Goal: Information Seeking & Learning: Learn about a topic

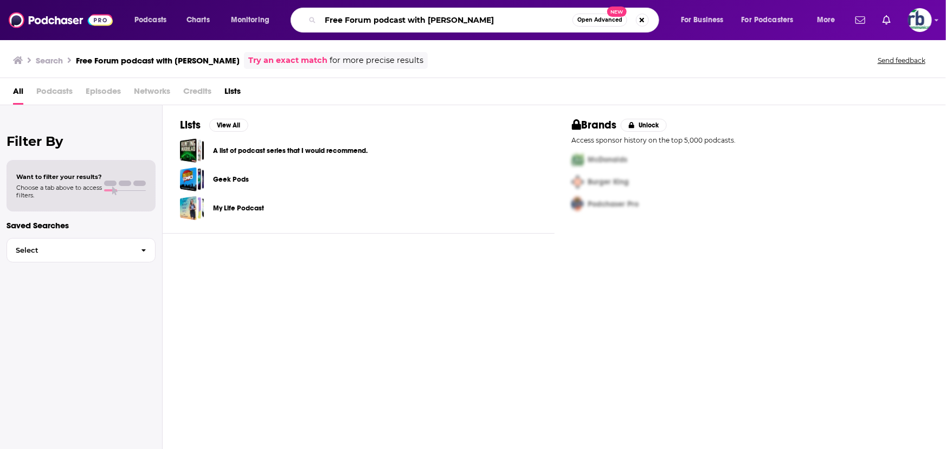
click at [511, 18] on input "Free Forum podcast with [PERSON_NAME]" at bounding box center [447, 19] width 252 height 17
click at [513, 17] on input "Free Forum podcast with Terrance McNally" at bounding box center [447, 19] width 252 height 17
drag, startPoint x: 375, startPoint y: 22, endPoint x: 409, endPoint y: 21, distance: 34.7
click at [409, 21] on input "Free Forum podcast with Terrance McNally" at bounding box center [447, 19] width 252 height 17
type input "Free Forum with [PERSON_NAME]"
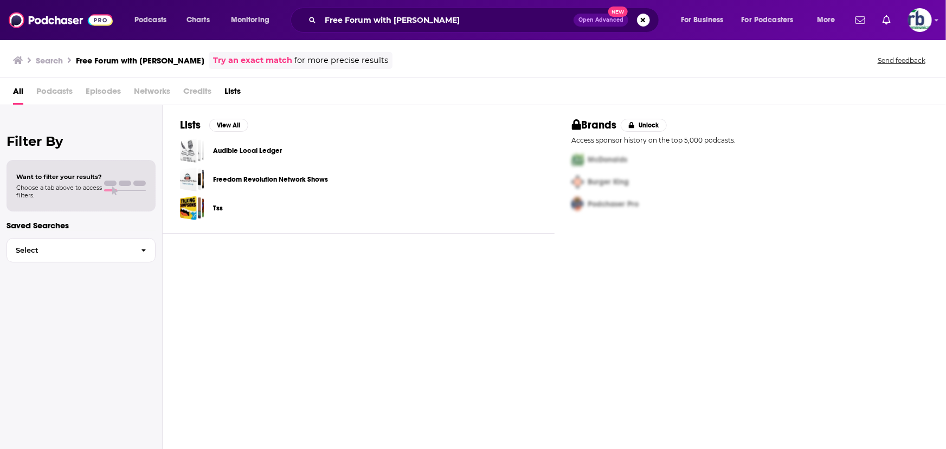
click at [604, 19] on span "Open Advanced" at bounding box center [601, 19] width 45 height 5
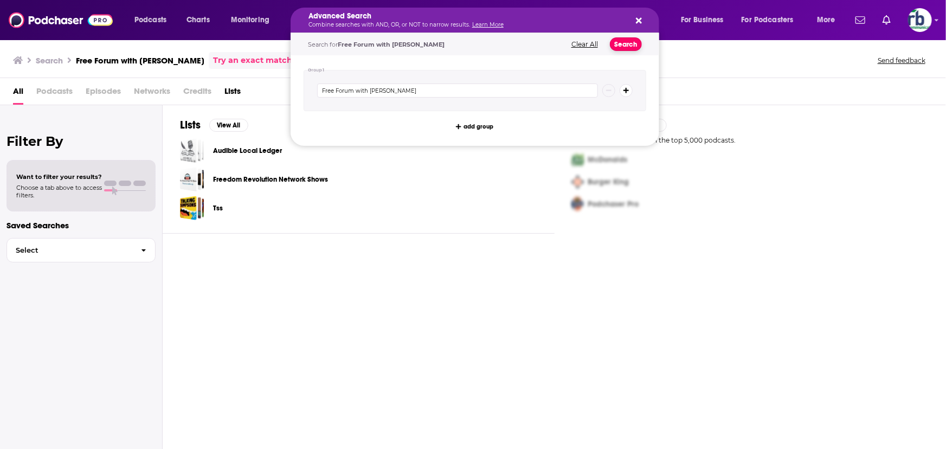
click at [622, 43] on button "Search" at bounding box center [626, 44] width 32 height 14
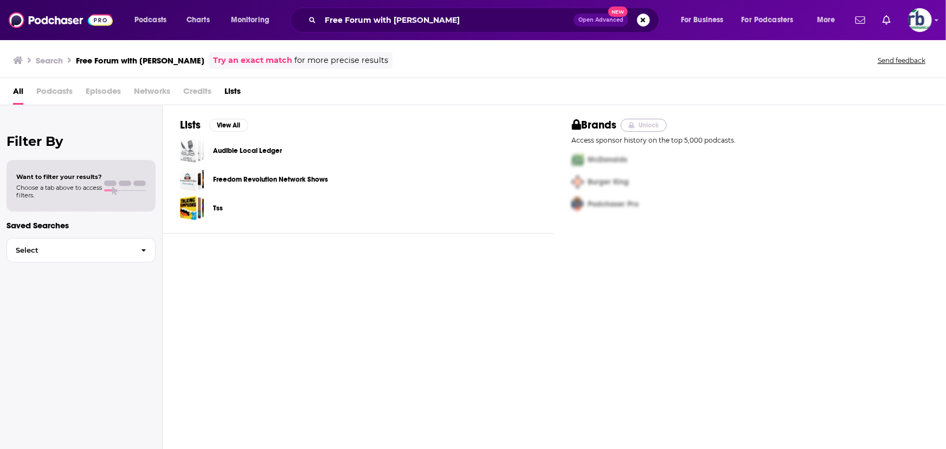
click at [639, 124] on button "Unlock" at bounding box center [644, 125] width 46 height 13
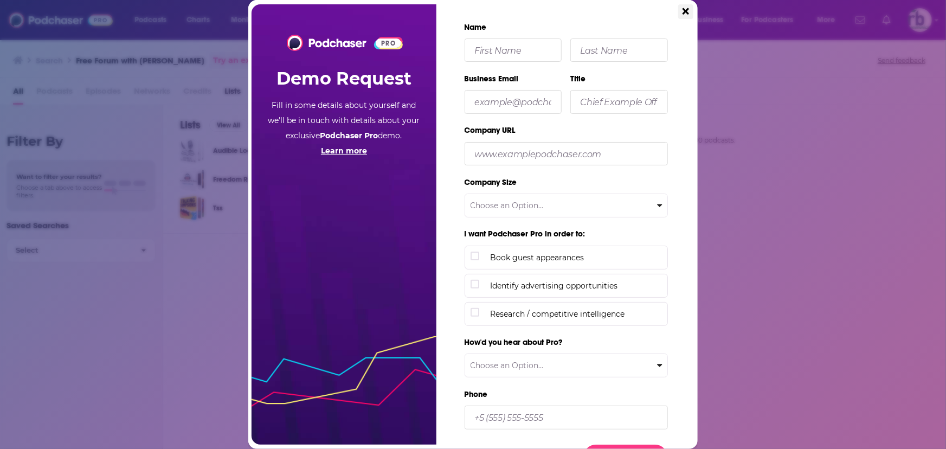
click at [688, 9] on icon "Close" at bounding box center [686, 11] width 7 height 7
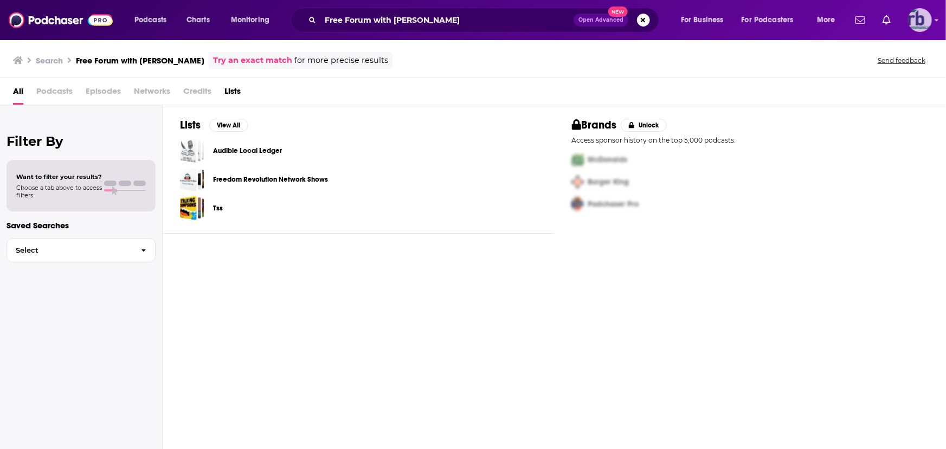
click at [912, 27] on img "Logged in as johannarb" at bounding box center [920, 20] width 24 height 24
click at [142, 23] on span "Podcasts" at bounding box center [151, 19] width 32 height 15
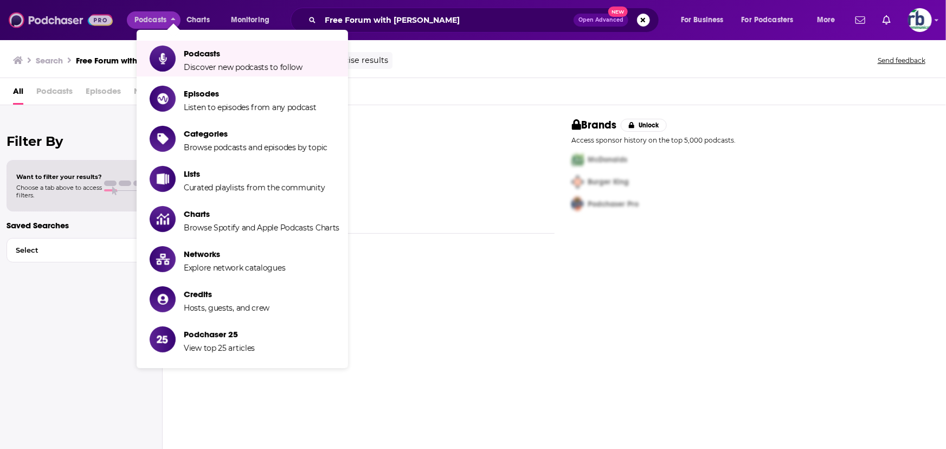
click at [55, 20] on img at bounding box center [61, 20] width 104 height 21
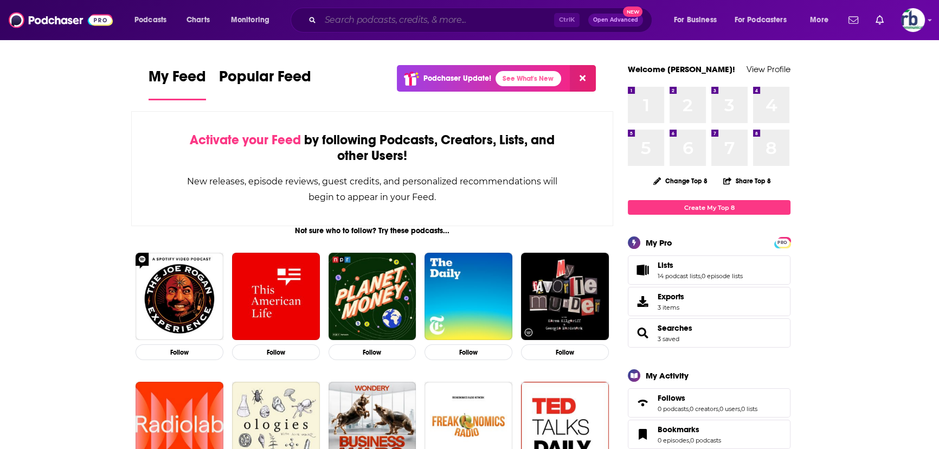
click at [373, 15] on input "Search podcasts, credits, & more..." at bounding box center [438, 19] width 234 height 17
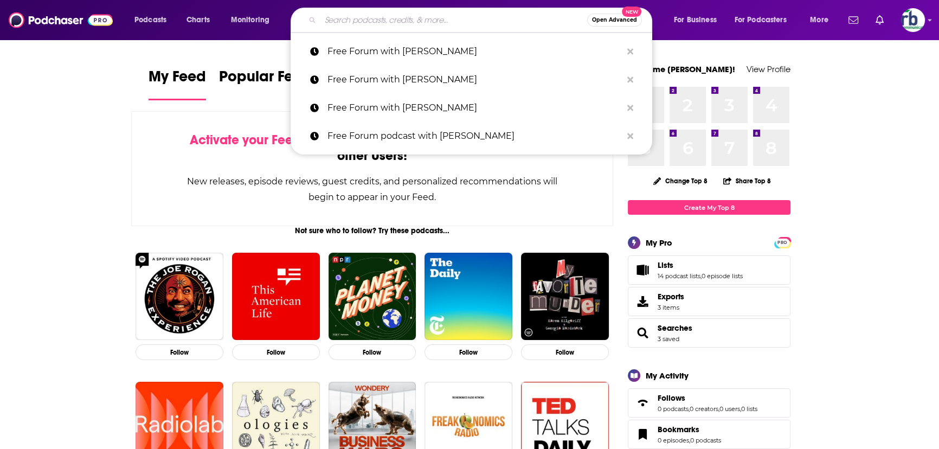
paste input "Free Forum podcast with Terrance McNally"
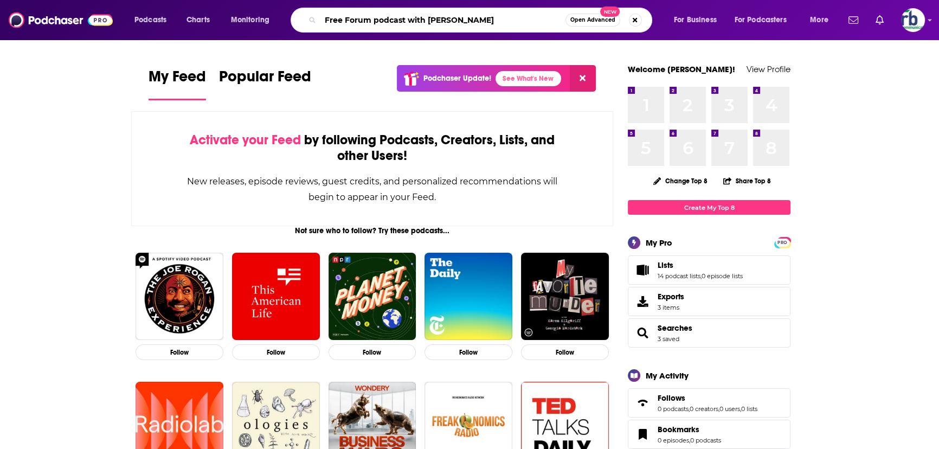
drag, startPoint x: 375, startPoint y: 20, endPoint x: 673, endPoint y: -9, distance: 298.7
click at [673, 0] on html "Podcasts Charts Monitoring Free Forum podcast with Terrance McNally Open Advanc…" at bounding box center [469, 224] width 939 height 449
type input "Free Forum"
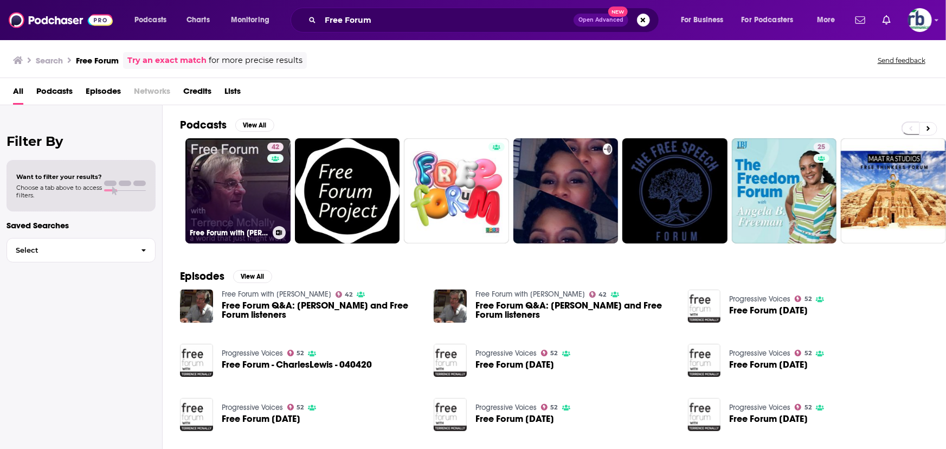
click at [229, 195] on link "42 Free Forum with Terrence McNally" at bounding box center [237, 190] width 105 height 105
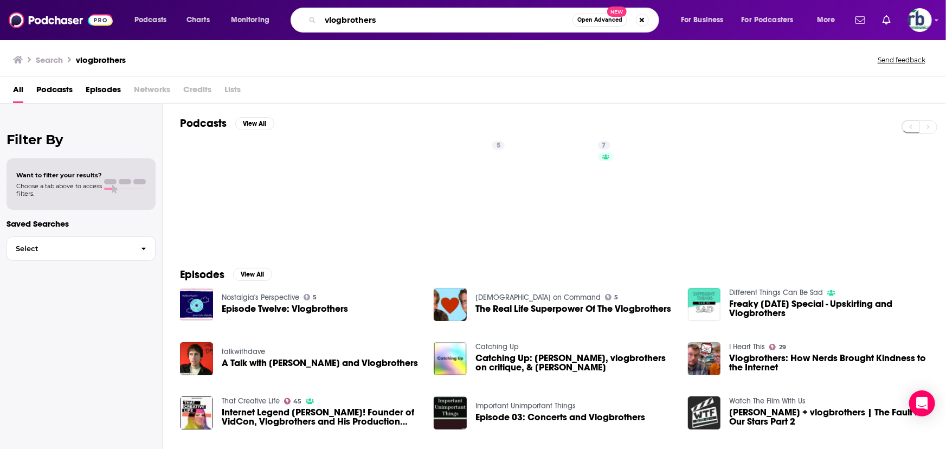
drag, startPoint x: 405, startPoint y: 20, endPoint x: 292, endPoint y: 18, distance: 113.4
click at [292, 18] on div "vlogbrothers Open Advanced New" at bounding box center [475, 20] width 369 height 25
type input "asian history"
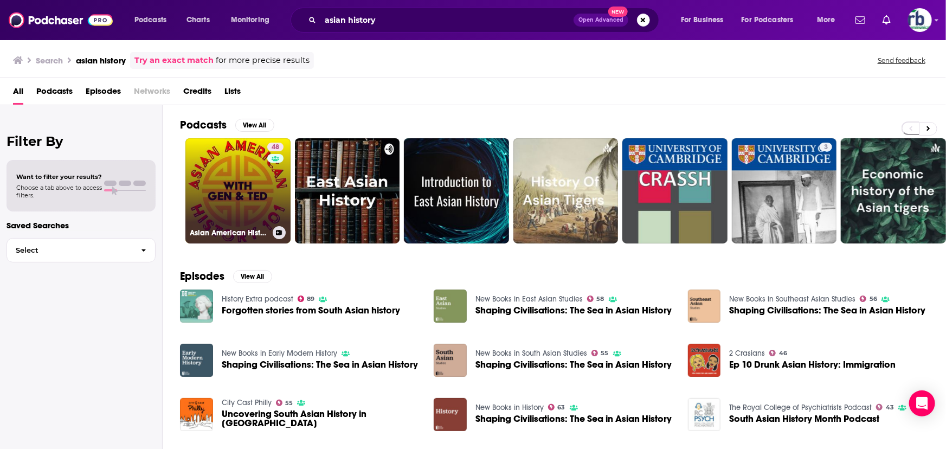
click at [252, 200] on link "48 Asian American History 101" at bounding box center [237, 190] width 105 height 105
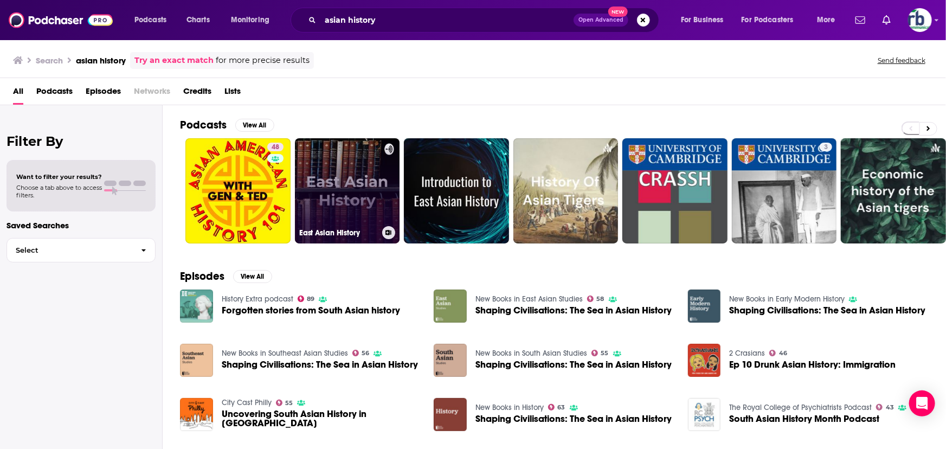
click at [349, 206] on link "East Asian History" at bounding box center [347, 190] width 105 height 105
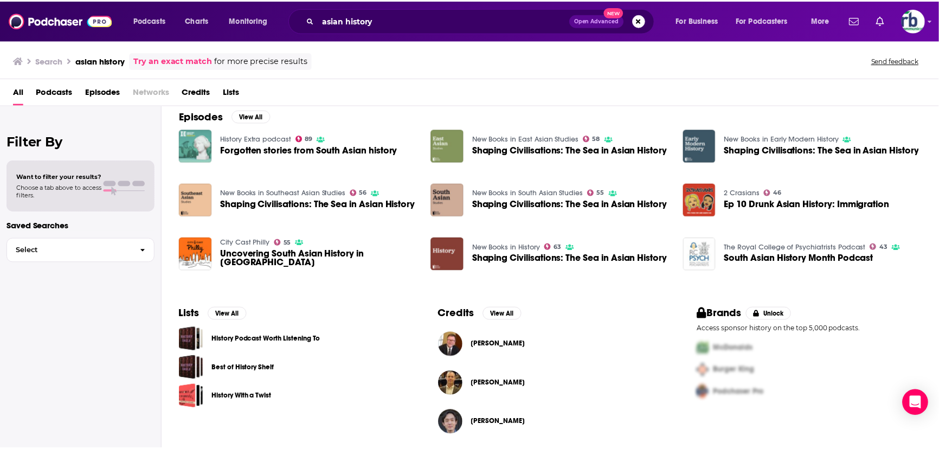
scroll to position [163, 0]
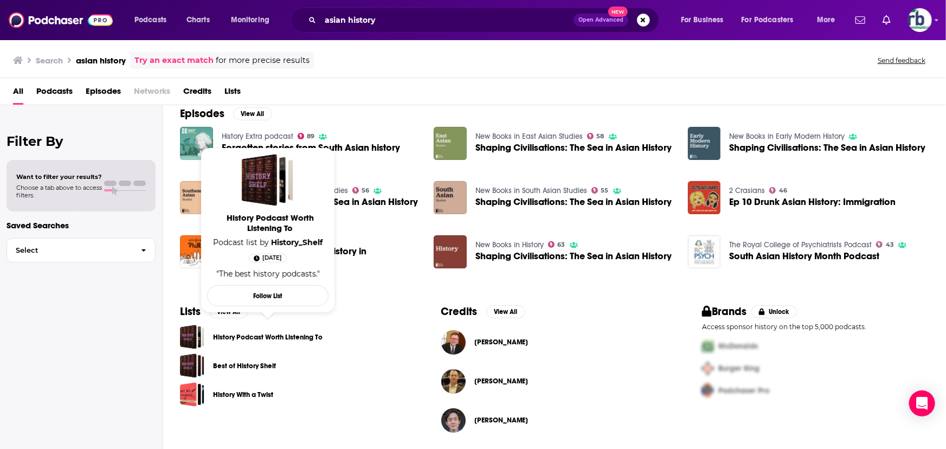
click at [248, 335] on link "History Podcast Worth Listening To" at bounding box center [268, 337] width 110 height 12
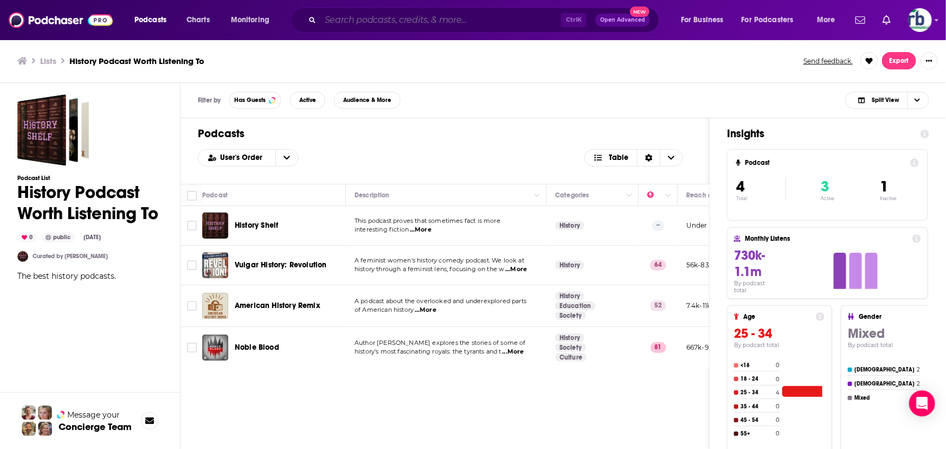
click at [360, 22] on input "Search podcasts, credits, & more..." at bounding box center [441, 19] width 241 height 17
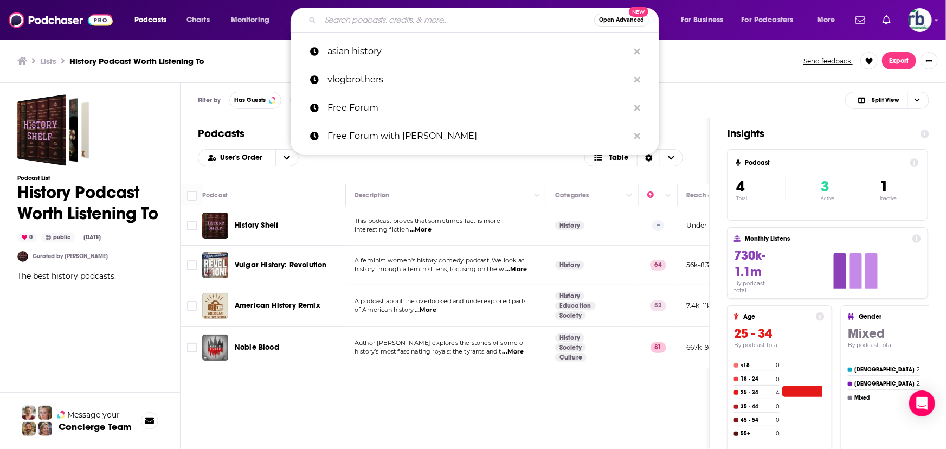
paste input "The Rest Is History"
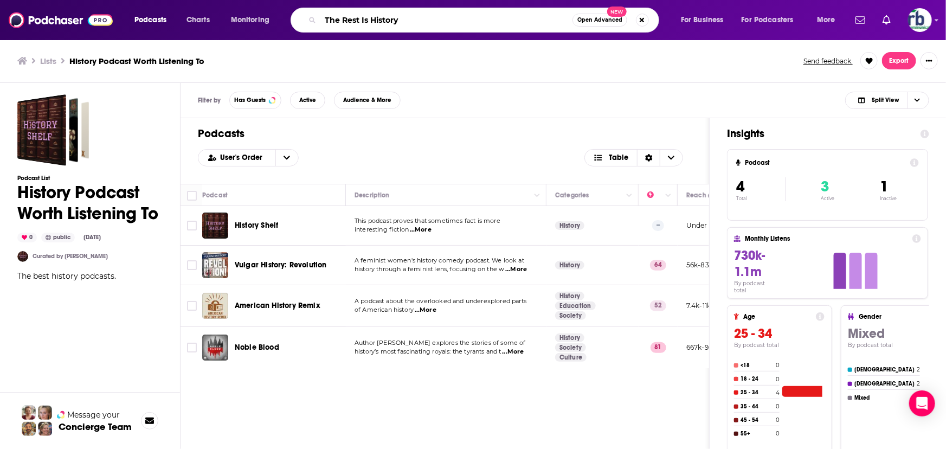
type input "The Rest Is History"
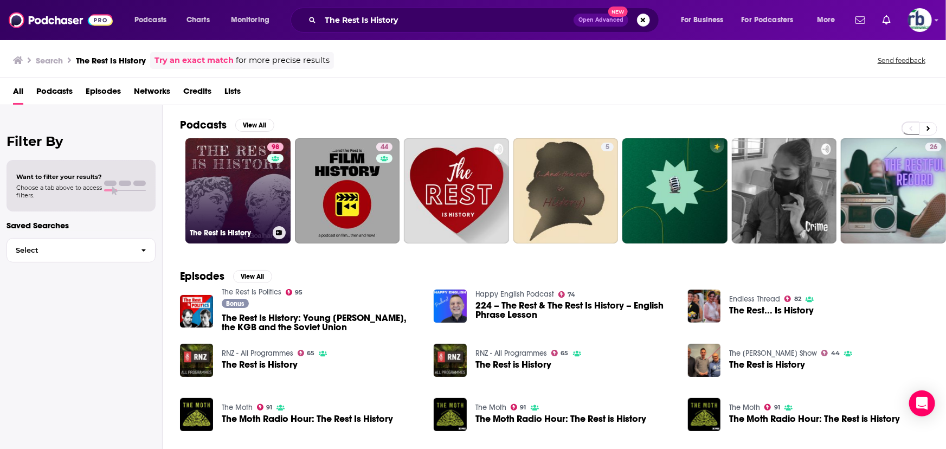
click at [238, 197] on link "98 The Rest Is History" at bounding box center [237, 190] width 105 height 105
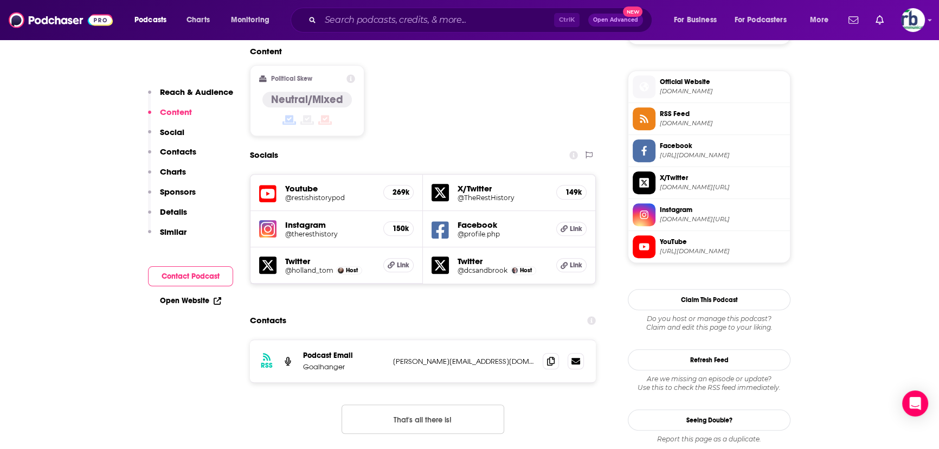
scroll to position [887, 0]
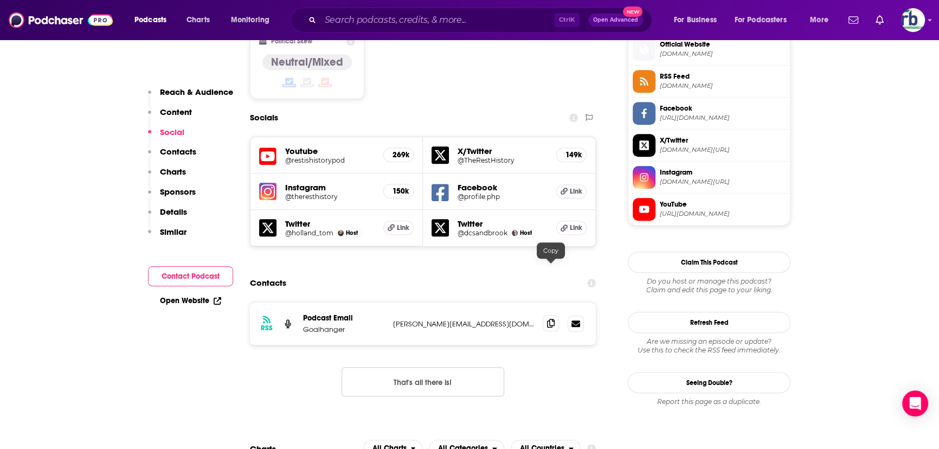
click at [555, 315] on span at bounding box center [551, 323] width 16 height 16
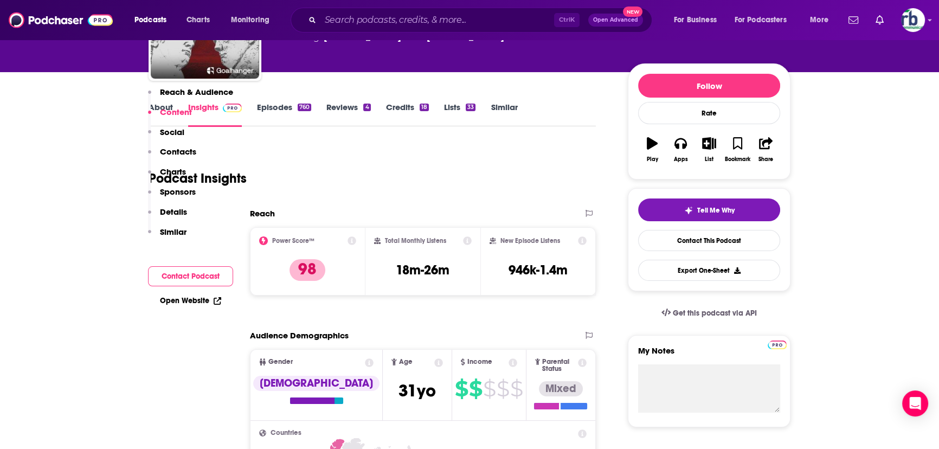
scroll to position [0, 0]
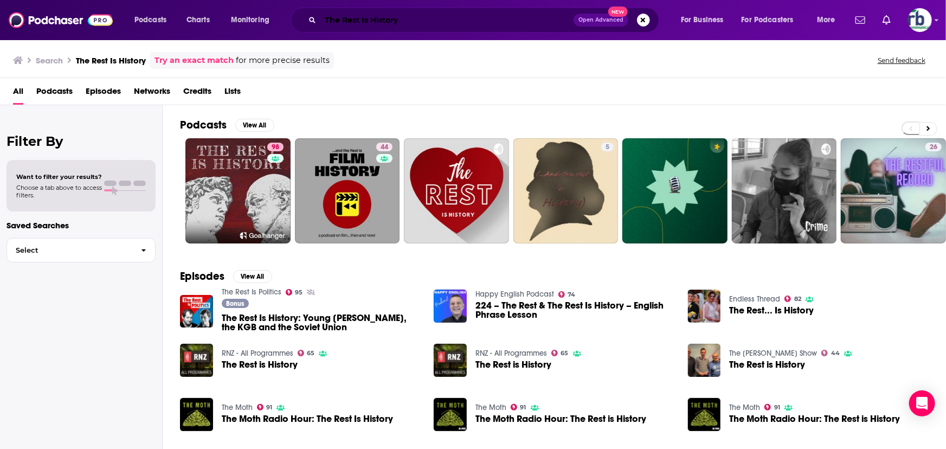
click at [345, 15] on input "The Rest Is History" at bounding box center [447, 19] width 253 height 17
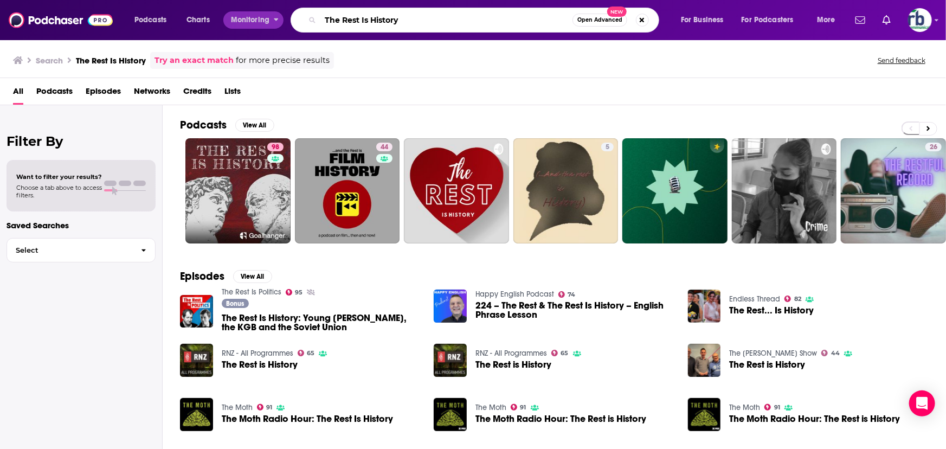
drag, startPoint x: 434, startPoint y: 20, endPoint x: 286, endPoint y: 43, distance: 149.8
click at [267, 11] on div "Podcasts Charts Monitoring The Rest Is History Open Advanced New For Business F…" at bounding box center [486, 20] width 719 height 25
paste input "roughline"
type input "Throughline"
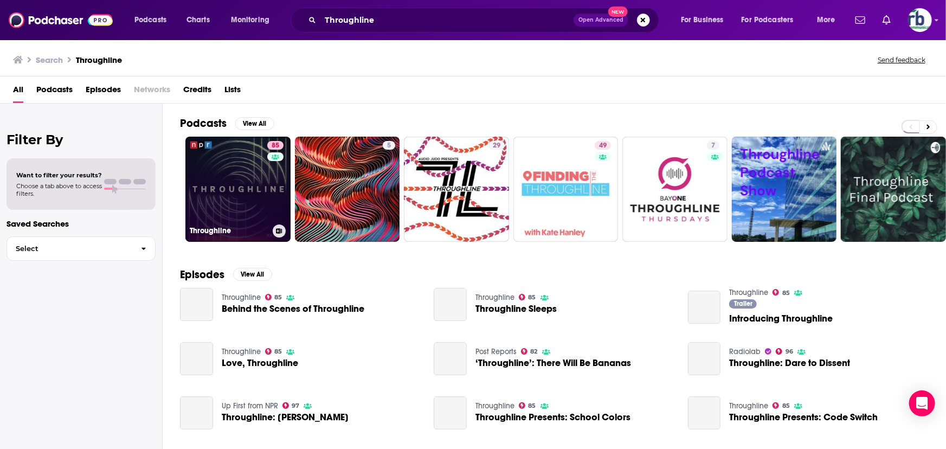
click at [217, 203] on link "85 Throughline" at bounding box center [237, 189] width 105 height 105
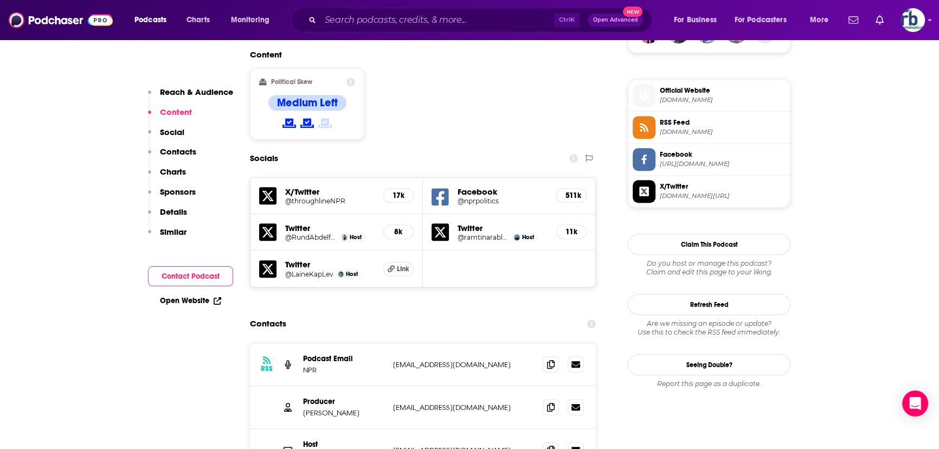
scroll to position [986, 0]
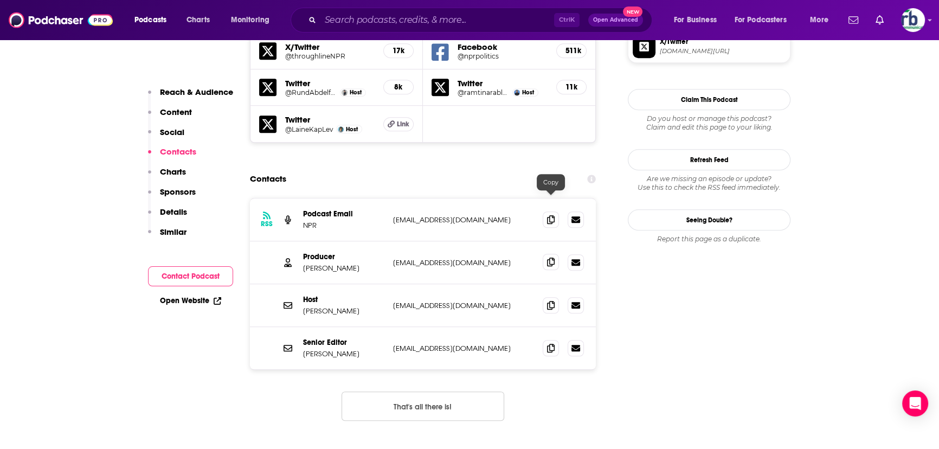
click at [549, 258] on icon at bounding box center [551, 262] width 8 height 9
click at [547, 300] on icon at bounding box center [551, 304] width 8 height 9
click at [548, 343] on icon at bounding box center [551, 347] width 8 height 9
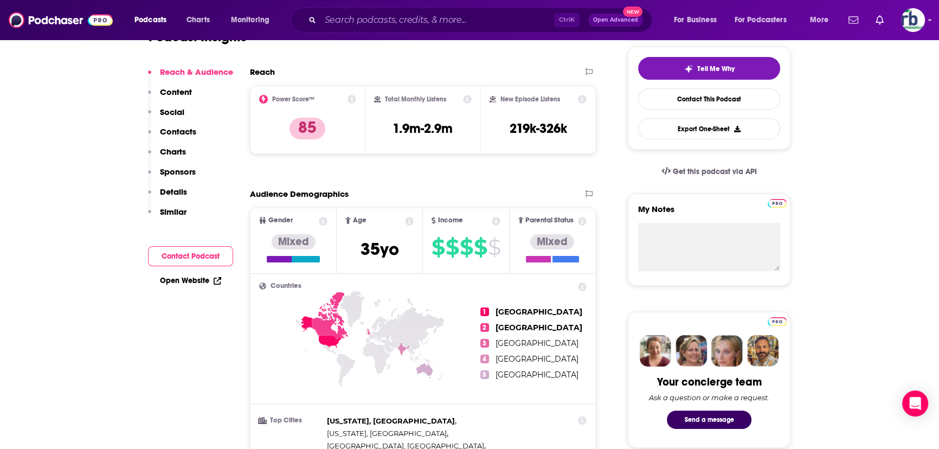
scroll to position [0, 0]
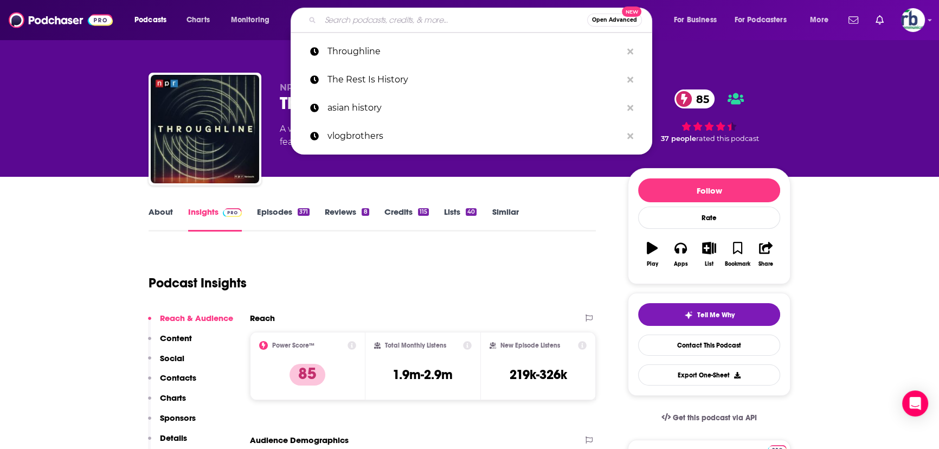
click at [386, 18] on input "Search podcasts, credits, & more..." at bounding box center [454, 19] width 267 height 17
paste input "Stuff You Missed in History Class"
type input "Stuff You Missed in History Class"
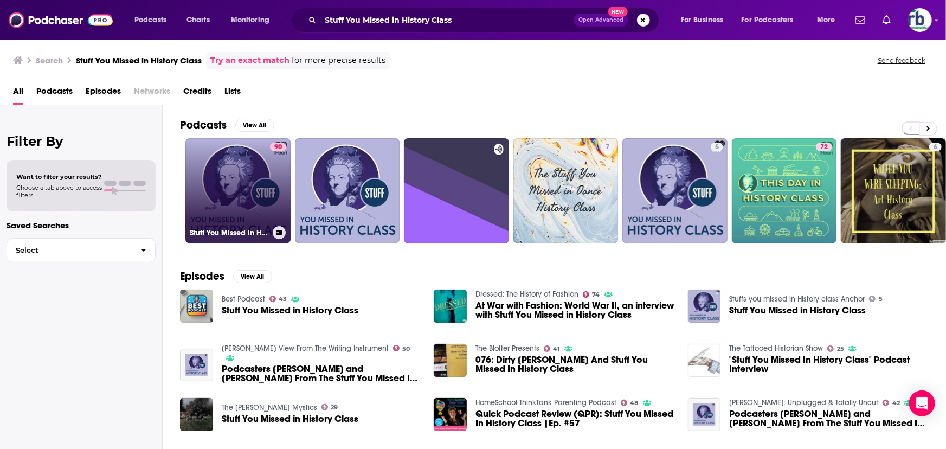
click at [255, 201] on link "90 Stuff You Missed in History Class" at bounding box center [237, 190] width 105 height 105
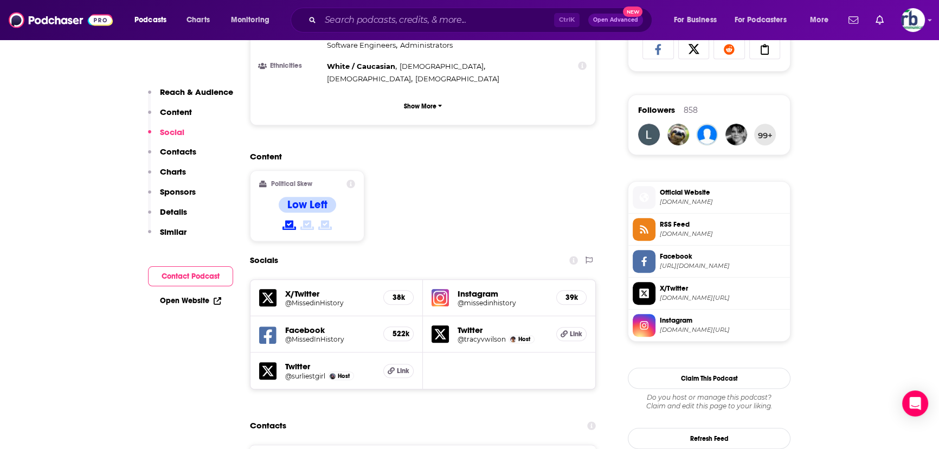
scroll to position [986, 0]
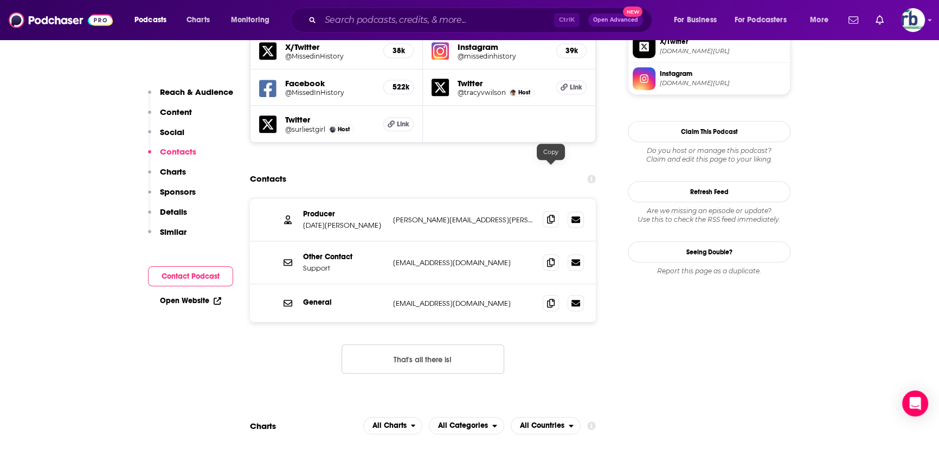
click at [551, 215] on icon at bounding box center [551, 219] width 8 height 9
click at [469, 24] on input "Search podcasts, credits, & more..." at bounding box center [438, 19] width 234 height 17
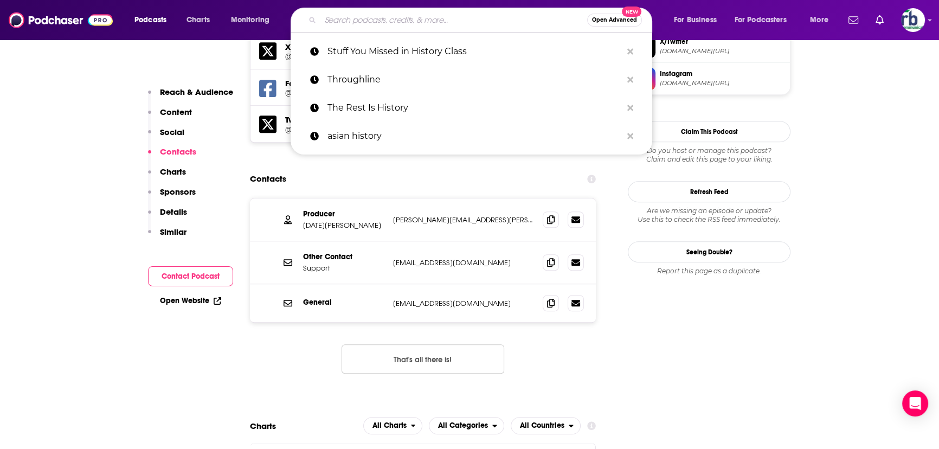
paste input "History Chicks"
type input "History Chicks"
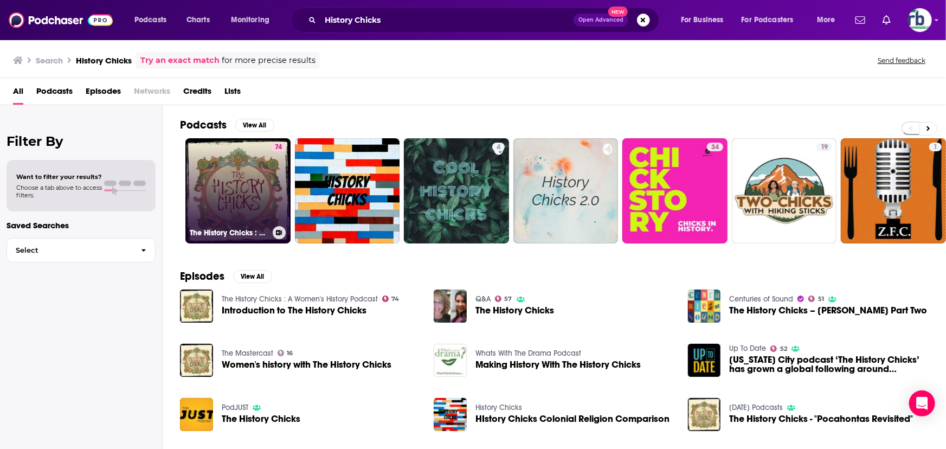
click at [238, 194] on link "74 The History Chicks : A Women's History Podcast" at bounding box center [237, 190] width 105 height 105
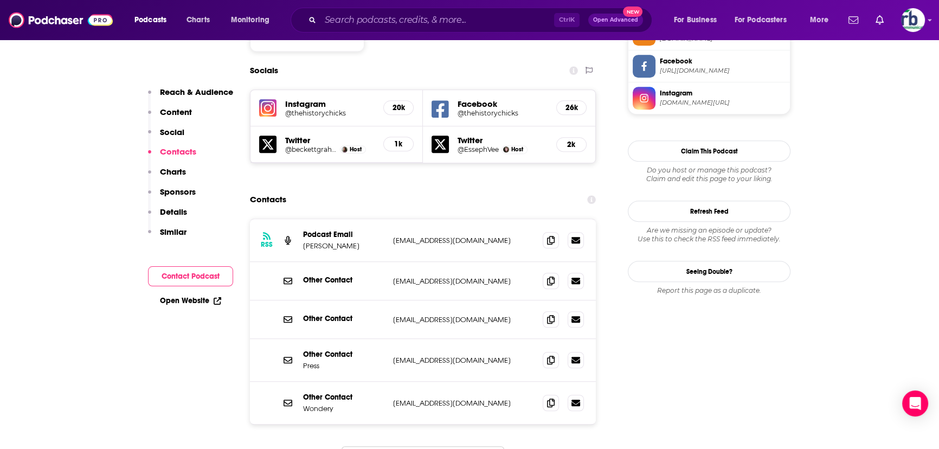
scroll to position [937, 0]
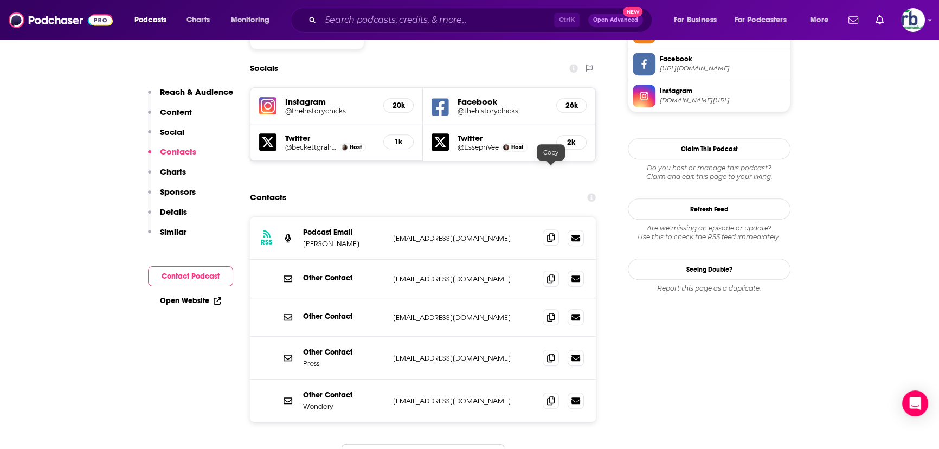
click at [548, 233] on icon at bounding box center [551, 237] width 8 height 9
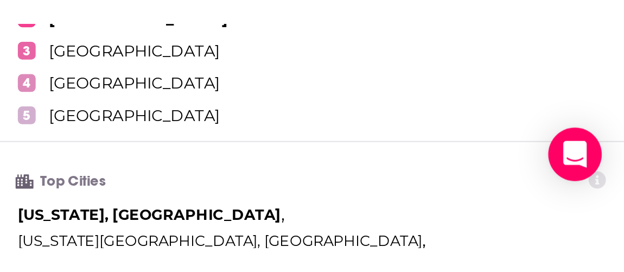
scroll to position [0, 0]
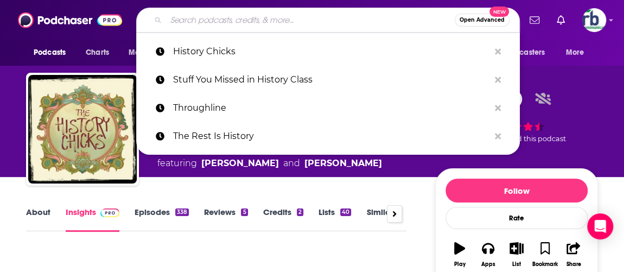
drag, startPoint x: 182, startPoint y: 20, endPoint x: 219, endPoint y: 18, distance: 37.5
click at [188, 17] on input "Search podcasts, credits, & more..." at bounding box center [310, 19] width 289 height 17
paste input "The Next Page"
type input "The Next Page"
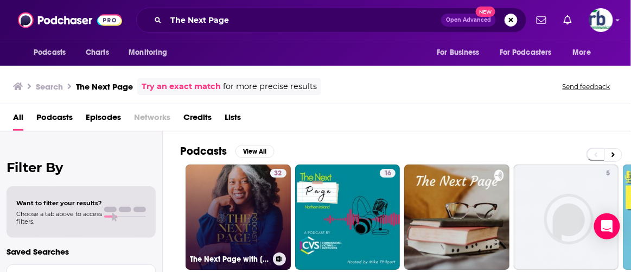
click at [223, 217] on link "32 The Next Page with Jessica Tucker" at bounding box center [237, 216] width 105 height 105
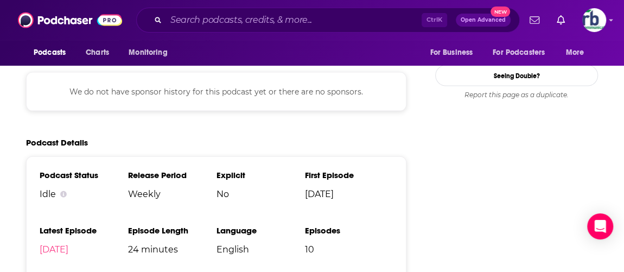
scroll to position [937, 0]
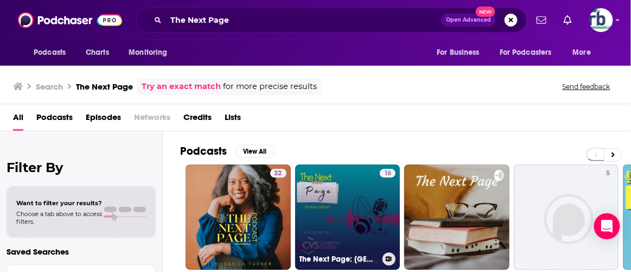
click at [360, 219] on link "16 The Next Page: Northern Ireland" at bounding box center [347, 216] width 105 height 105
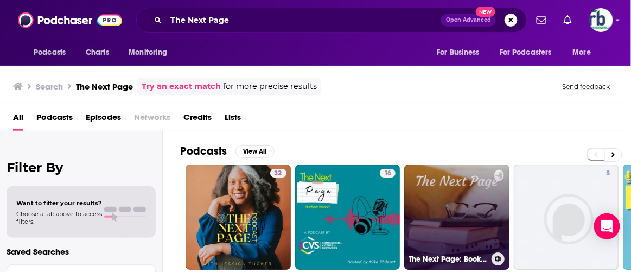
click at [464, 214] on link "The Next Page: Book Preferences" at bounding box center [456, 216] width 105 height 105
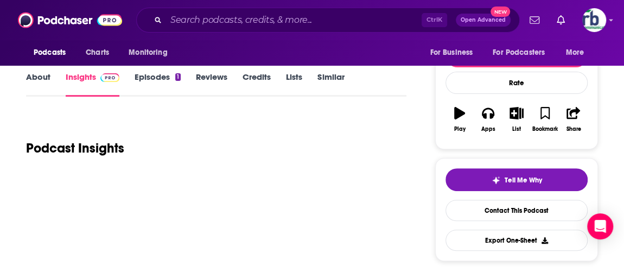
scroll to position [246, 0]
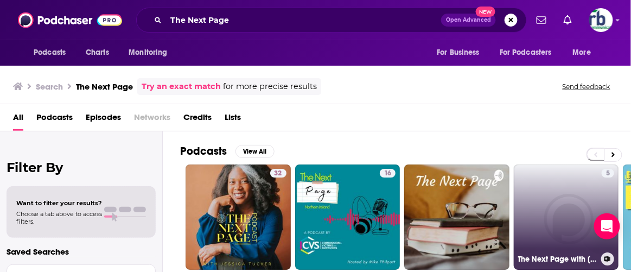
click at [561, 239] on link "5 The Next Page with Chloe and Aya" at bounding box center [566, 216] width 105 height 105
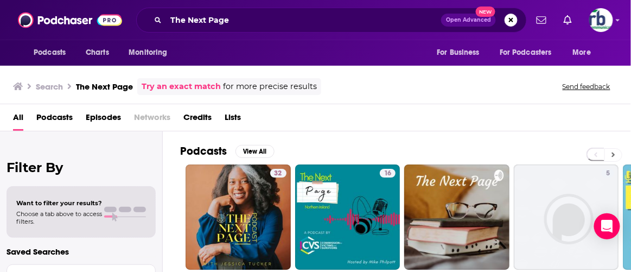
click at [612, 152] on icon at bounding box center [613, 155] width 4 height 8
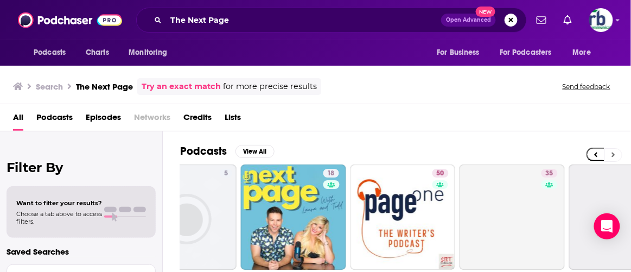
scroll to position [0, 425]
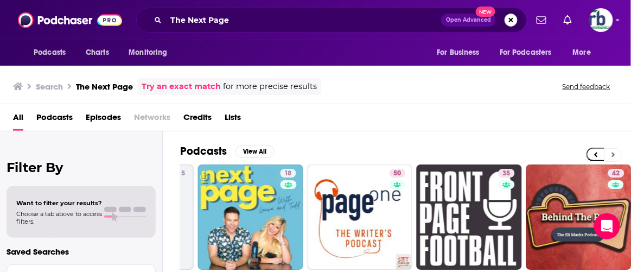
click at [613, 151] on icon at bounding box center [613, 155] width 4 height 8
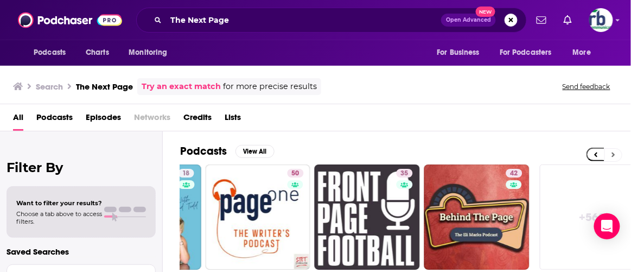
scroll to position [0, 545]
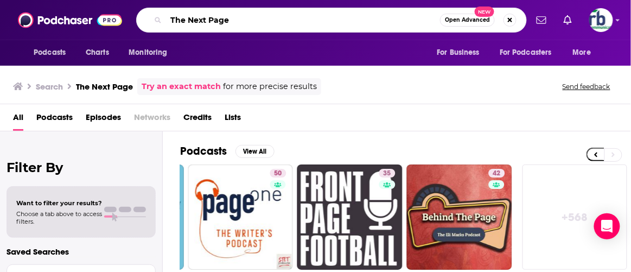
click at [255, 18] on input "The Next Page" at bounding box center [303, 19] width 274 height 17
click at [246, 15] on input "The Next Page" at bounding box center [303, 19] width 274 height 17
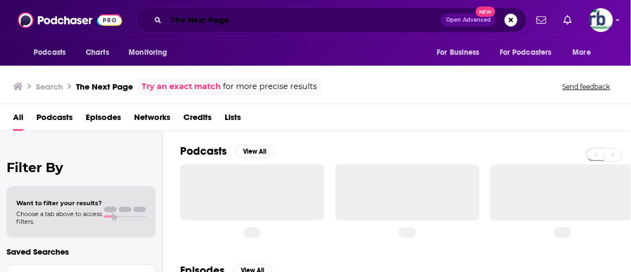
click at [170, 18] on input "The Next Page" at bounding box center [303, 19] width 275 height 17
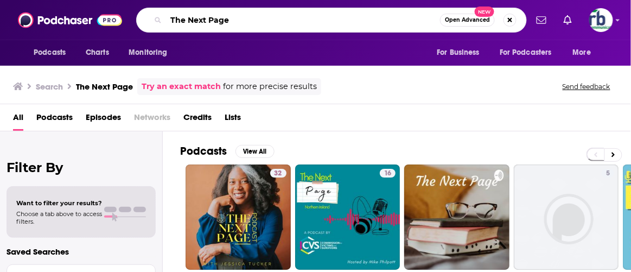
drag, startPoint x: 184, startPoint y: 18, endPoint x: 93, endPoint y: 18, distance: 91.7
click at [93, 18] on div "Podcasts Charts Monitoring The Next Page Open Advanced New For Business For Pod…" at bounding box center [315, 20] width 631 height 40
type input "Next Page"
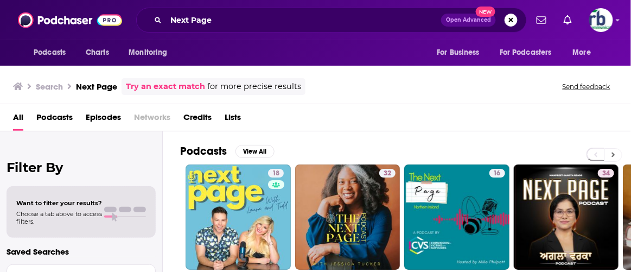
click at [613, 155] on icon at bounding box center [613, 154] width 3 height 5
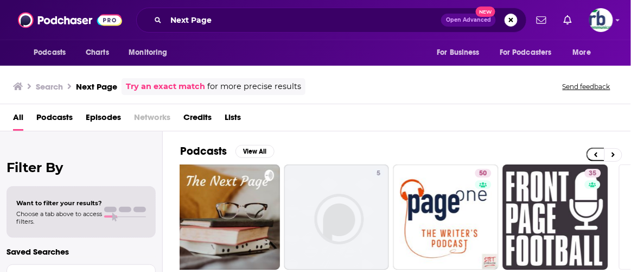
scroll to position [0, 450]
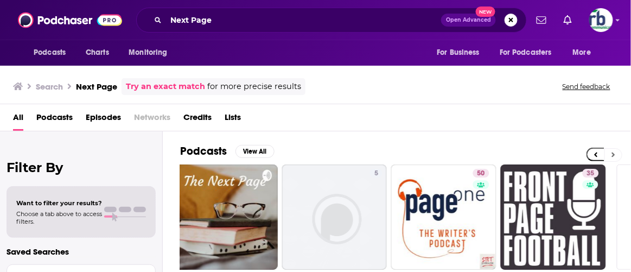
click at [613, 153] on icon at bounding box center [613, 155] width 4 height 8
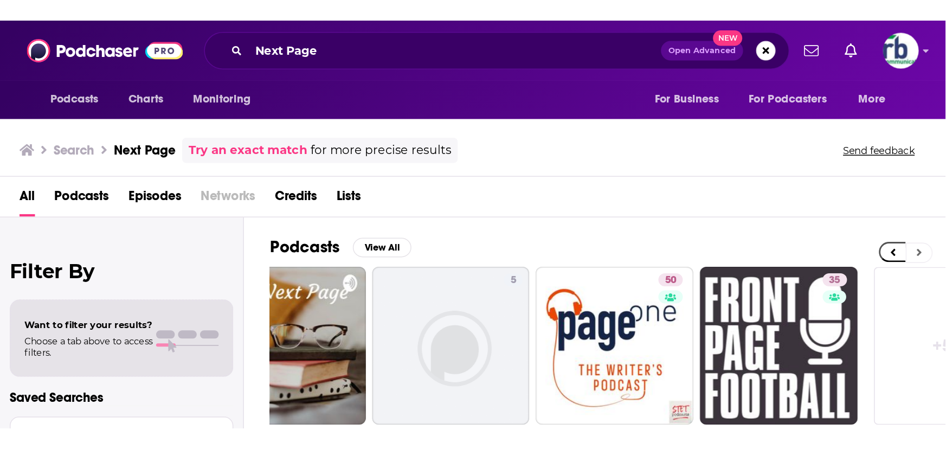
scroll to position [0, 545]
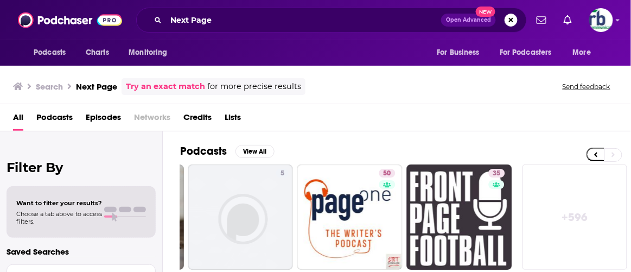
click at [575, 209] on link "+ 596" at bounding box center [574, 216] width 105 height 105
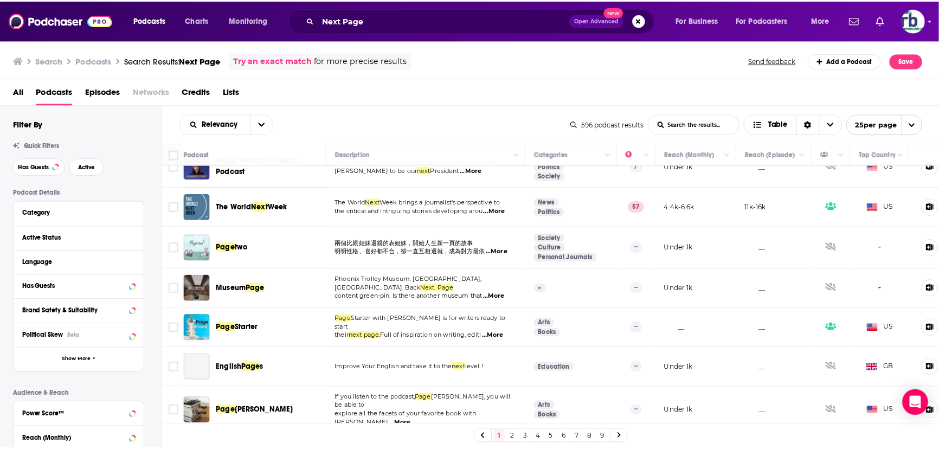
scroll to position [759, 0]
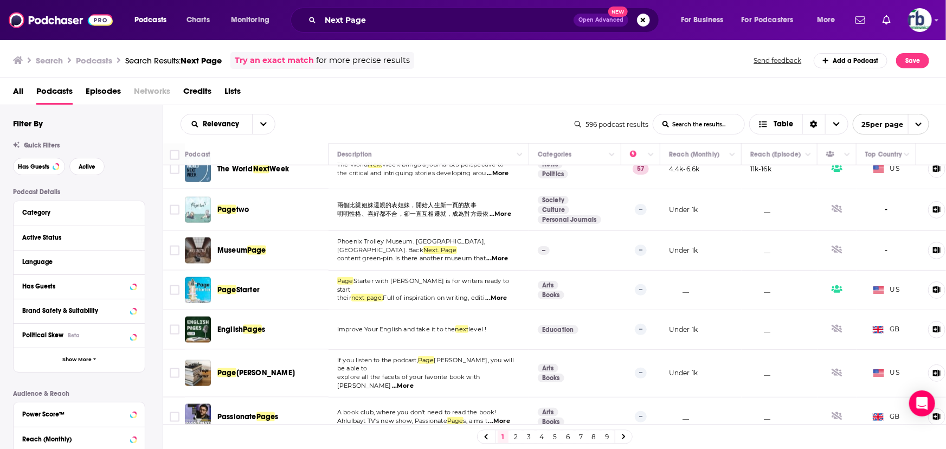
click at [401, 5] on div "Podcasts Charts Monitoring Next Page Open Advanced New For Business For Podcast…" at bounding box center [473, 20] width 946 height 40
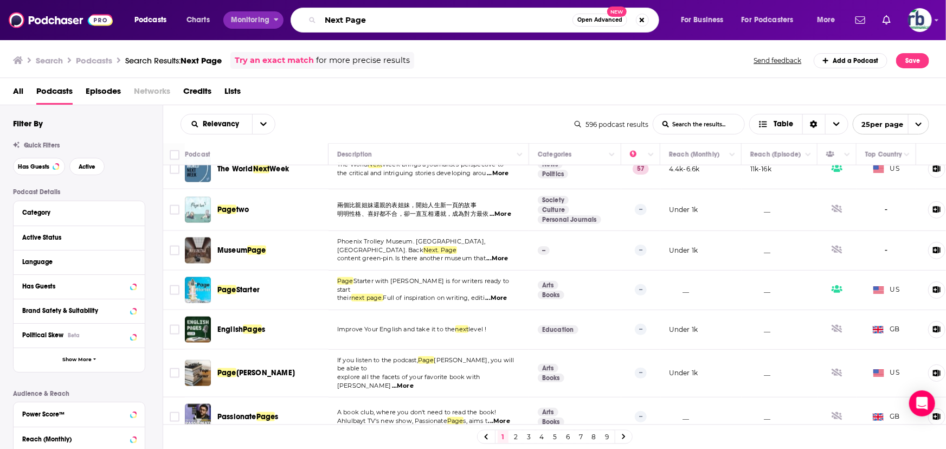
drag, startPoint x: 382, startPoint y: 17, endPoint x: 252, endPoint y: 16, distance: 130.7
click at [252, 16] on div "Podcasts Charts Monitoring Next Page Open Advanced New For Business For Podcast…" at bounding box center [486, 20] width 719 height 25
type input "history hit"
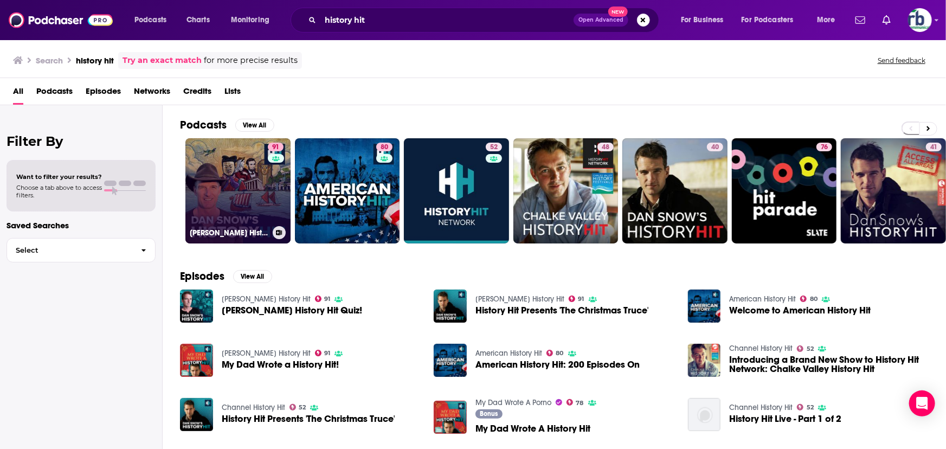
click at [234, 211] on link "91 Dan Snow's History Hit" at bounding box center [237, 190] width 105 height 105
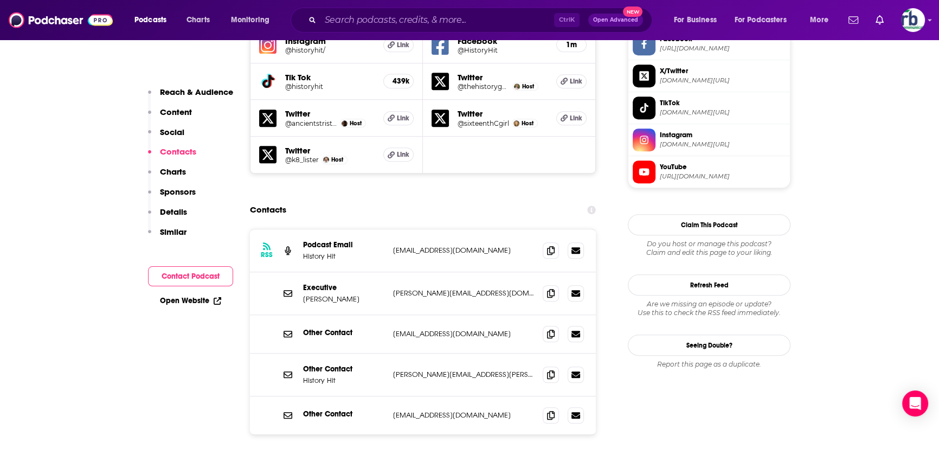
scroll to position [1134, 0]
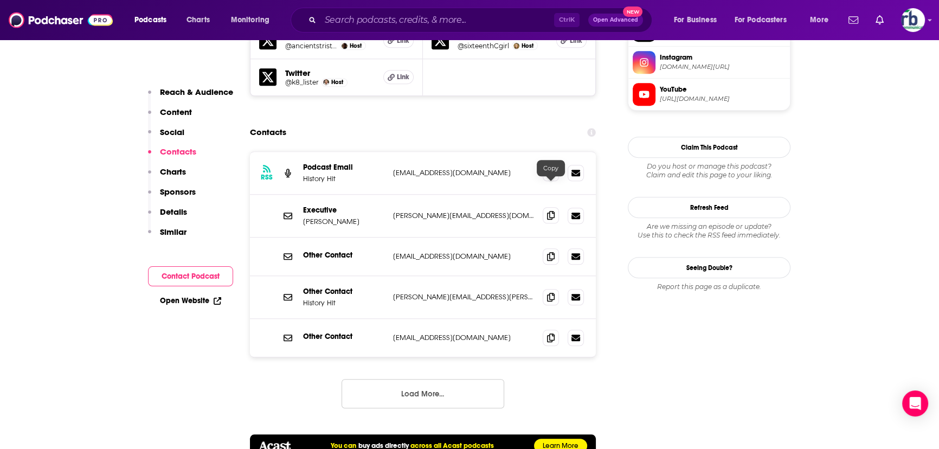
click at [554, 211] on icon at bounding box center [551, 215] width 8 height 9
click at [549, 252] on icon at bounding box center [551, 256] width 8 height 9
click at [549, 271] on icon at bounding box center [551, 296] width 8 height 9
click at [385, 16] on input "Search podcasts, credits, & more..." at bounding box center [438, 19] width 234 height 17
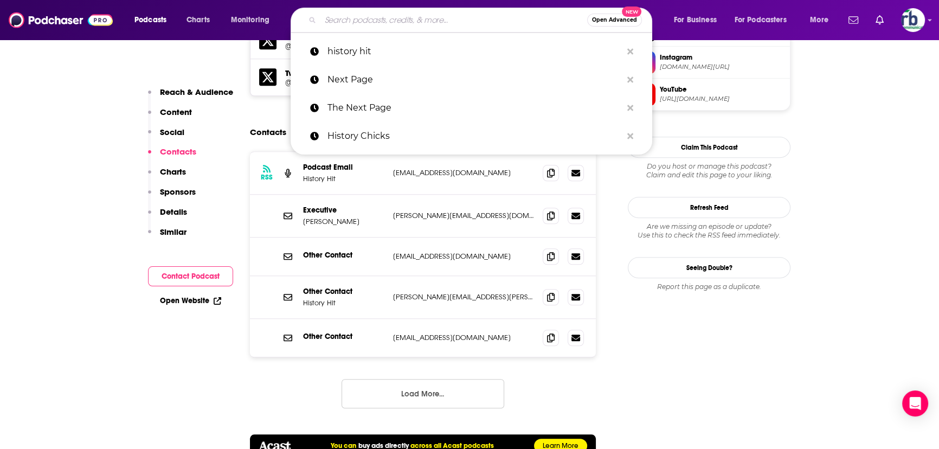
paste input "Cold War Conversations"
type input "Cold War Conversations"
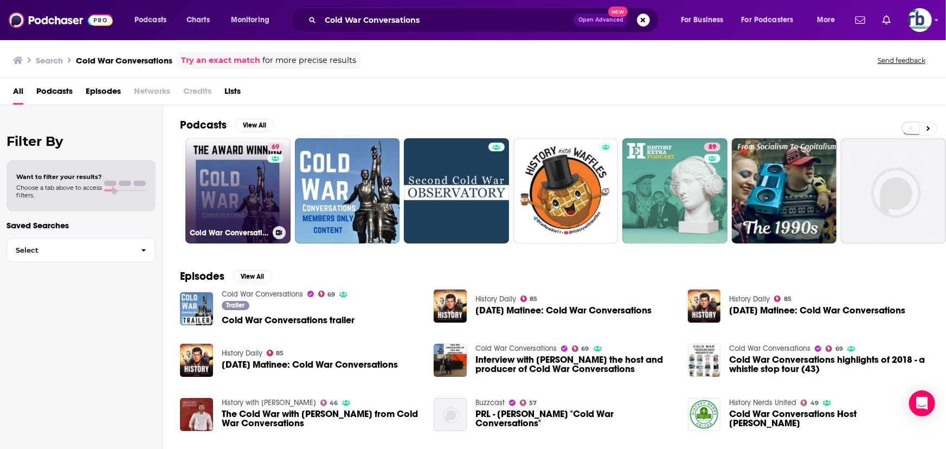
click at [236, 214] on link "69 Cold War Conversations" at bounding box center [237, 190] width 105 height 105
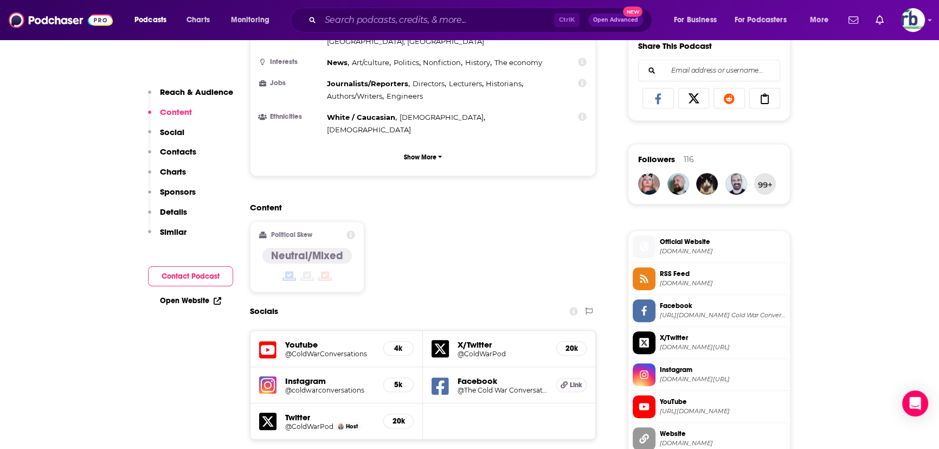
scroll to position [838, 0]
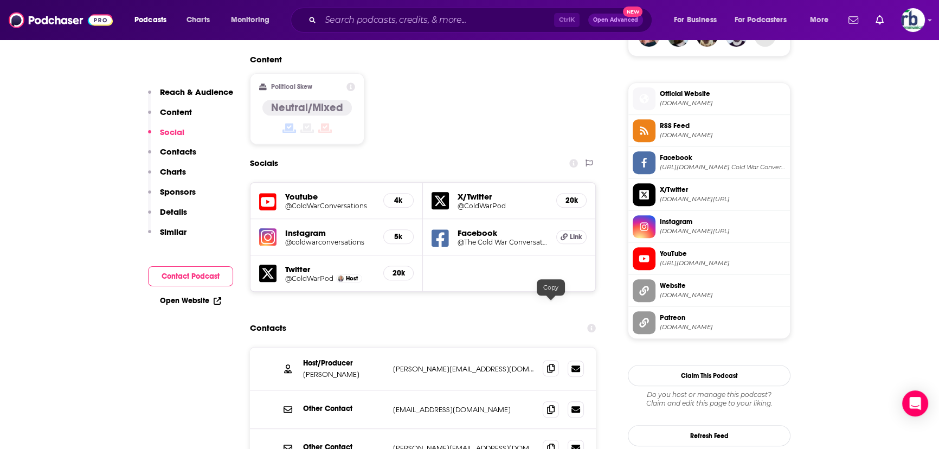
click at [554, 271] on icon at bounding box center [551, 368] width 8 height 9
click at [548, 271] on icon at bounding box center [551, 447] width 8 height 9
click at [428, 27] on input "Search podcasts, credits, & more..." at bounding box center [438, 19] width 234 height 17
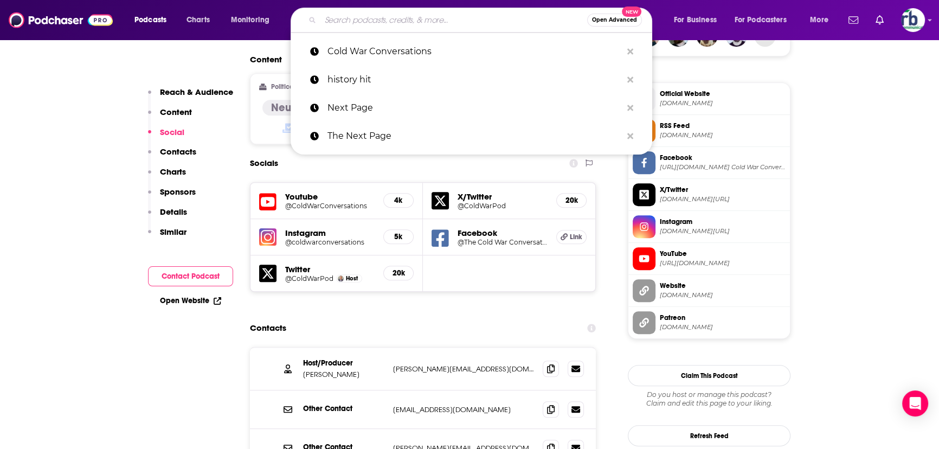
paste input "Blowback"
type input "Blowback"
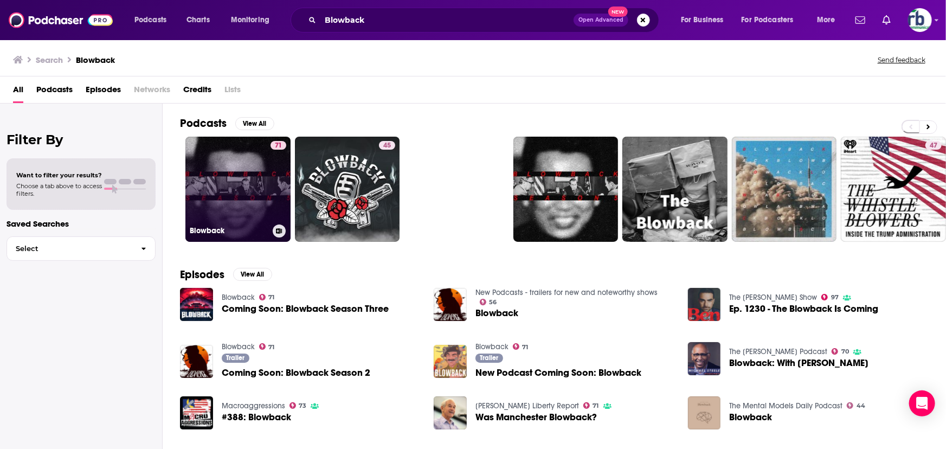
click at [215, 195] on link "71 Blowback" at bounding box center [237, 189] width 105 height 105
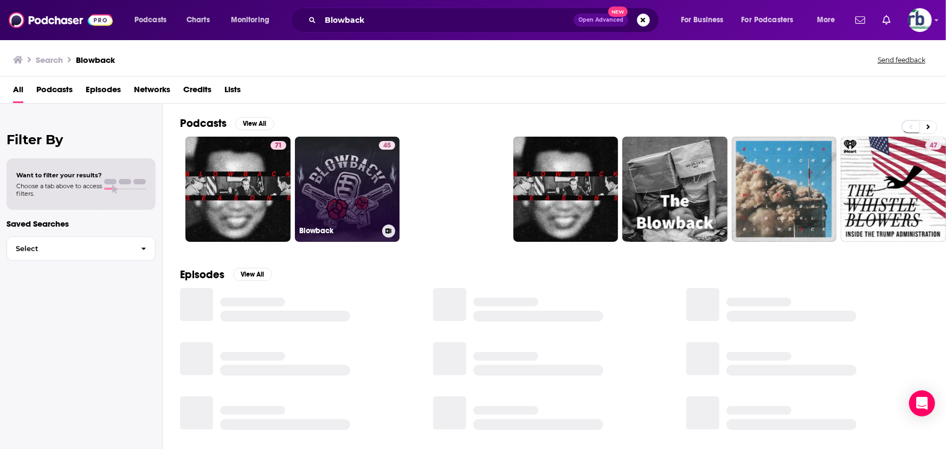
click at [359, 183] on link "45 Blowback" at bounding box center [347, 189] width 105 height 105
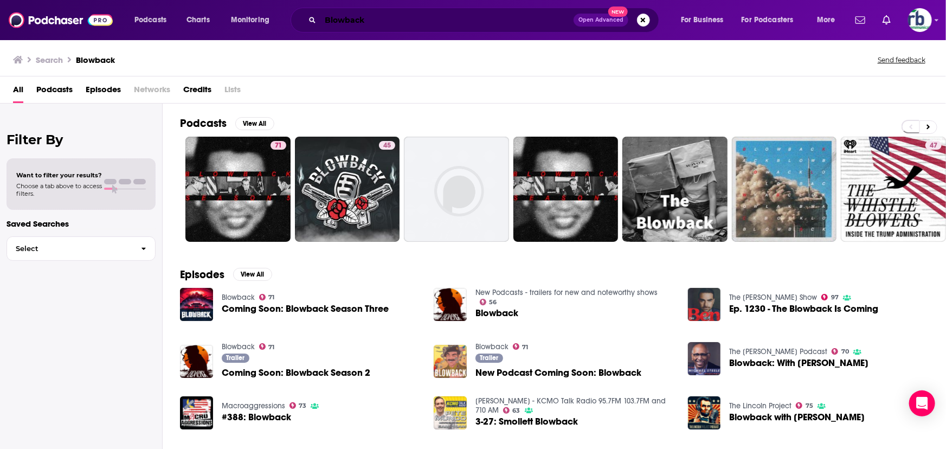
drag, startPoint x: 395, startPoint y: 16, endPoint x: 386, endPoint y: 17, distance: 9.3
click at [388, 16] on input "Blowback" at bounding box center [447, 19] width 253 height 17
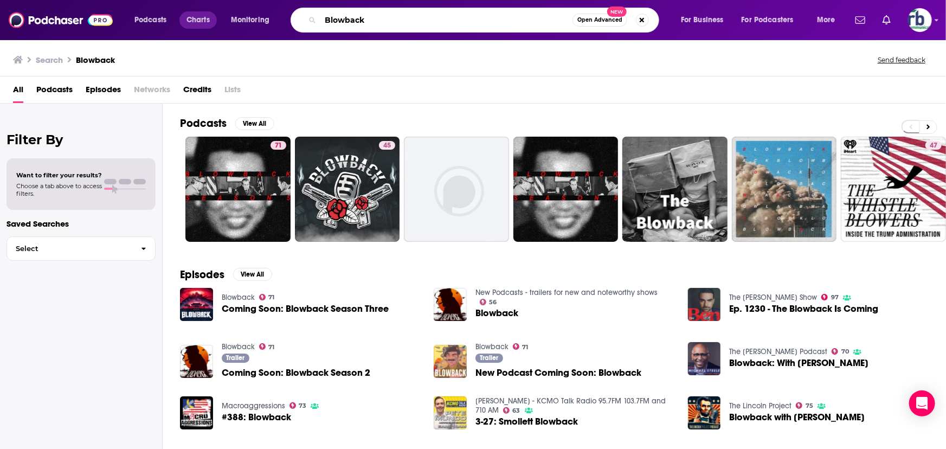
drag, startPoint x: 393, startPoint y: 18, endPoint x: 212, endPoint y: 18, distance: 181.2
click at [213, 18] on div "Podcasts Charts Monitoring Blowback Open Advanced New For Business For Podcaste…" at bounding box center [486, 20] width 719 height 25
paste input "International History Declassified"
type input "International History Declassified"
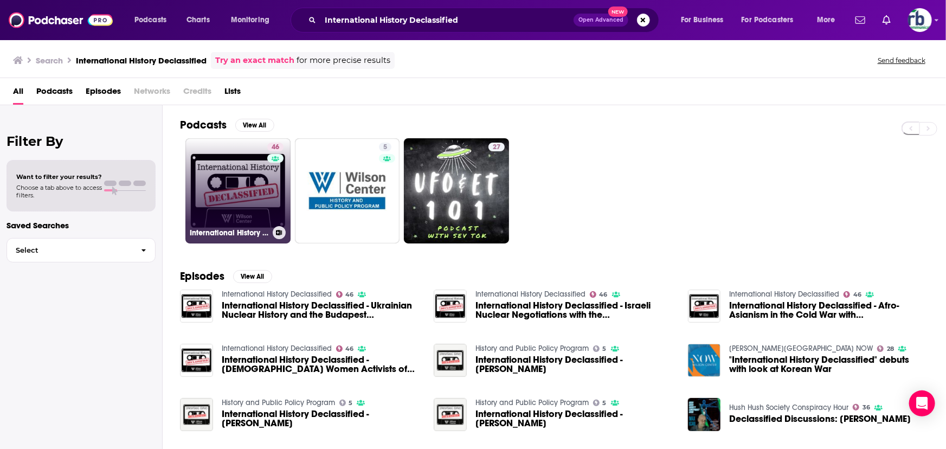
click at [248, 194] on link "46 International History Declassified" at bounding box center [237, 190] width 105 height 105
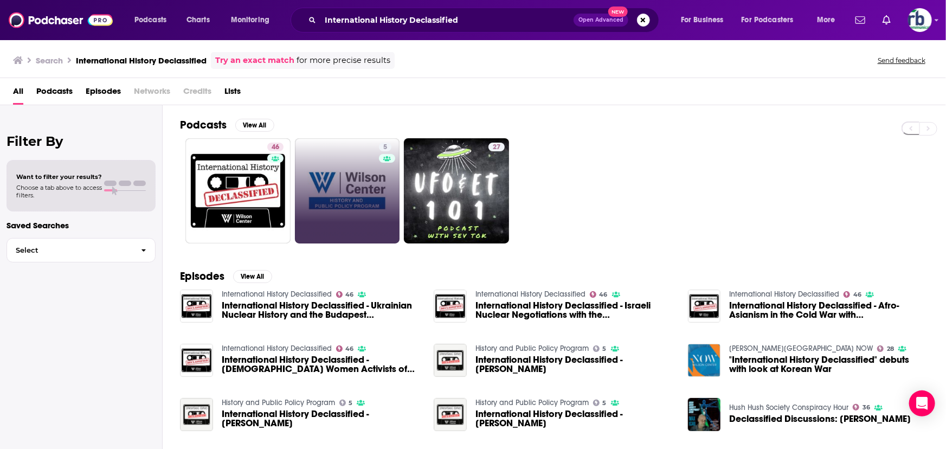
drag, startPoint x: 374, startPoint y: 163, endPoint x: 365, endPoint y: 173, distance: 13.5
click at [358, 188] on link "5 History and Public Policy Program" at bounding box center [347, 190] width 105 height 105
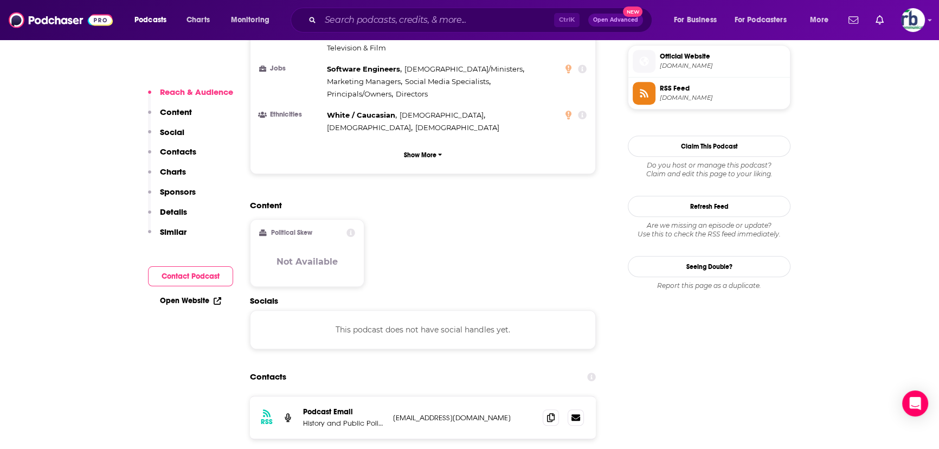
scroll to position [838, 0]
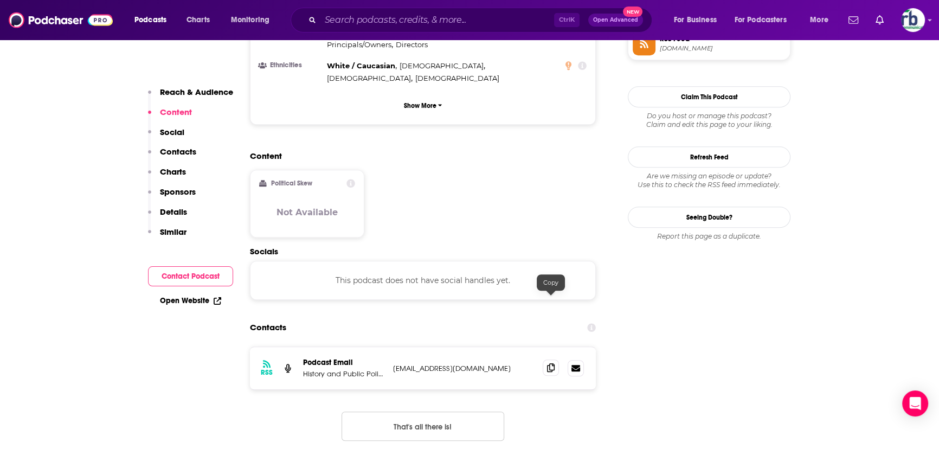
click at [551, 271] on icon at bounding box center [551, 367] width 8 height 9
click at [356, 18] on input "Search podcasts, credits, & more..." at bounding box center [438, 19] width 234 height 17
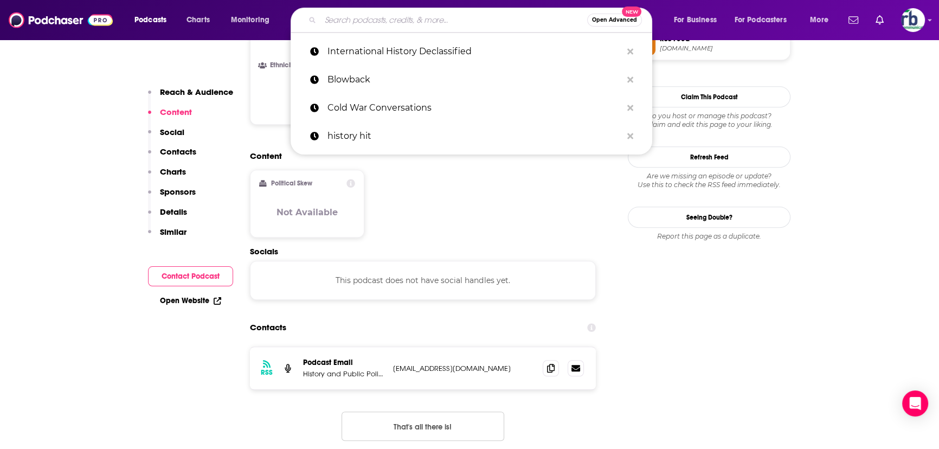
paste input "We Didn't Start the Fir"
type input "We Didn't Start the Fir"
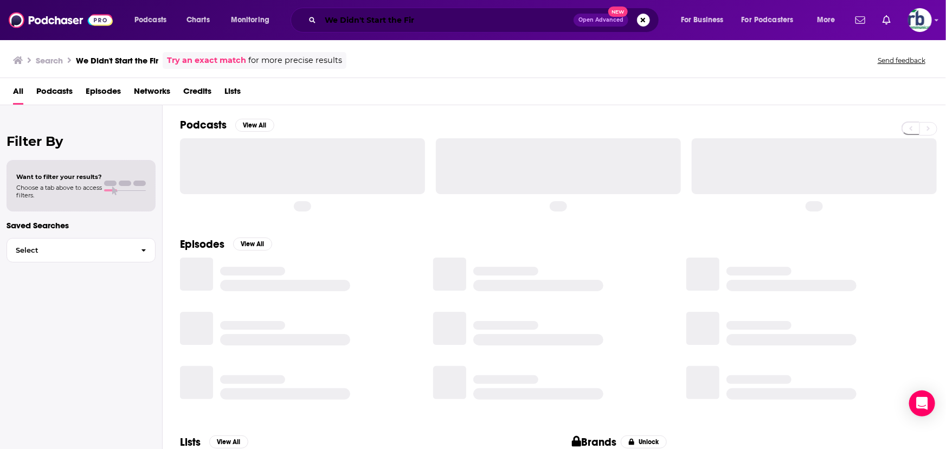
click at [431, 18] on input "We Didn't Start the Fir" at bounding box center [447, 19] width 253 height 17
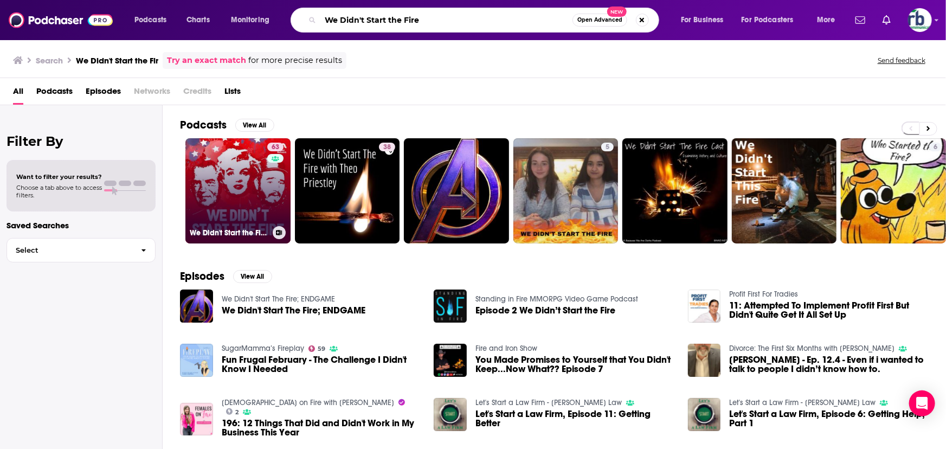
type input "We Didn't Start the Fire"
click at [274, 201] on div "63" at bounding box center [276, 185] width 19 height 84
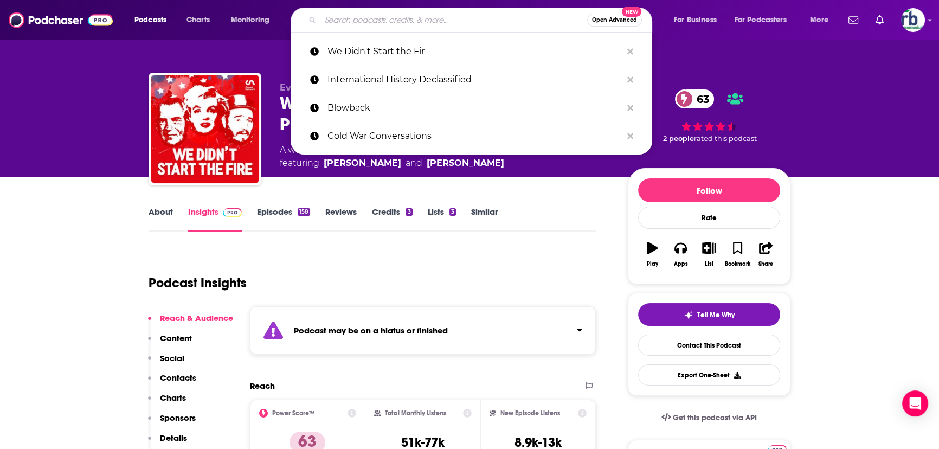
click at [346, 15] on input "Search podcasts, credits, & more..." at bounding box center [454, 19] width 267 height 17
paste input "We Didn't Start the Fir"
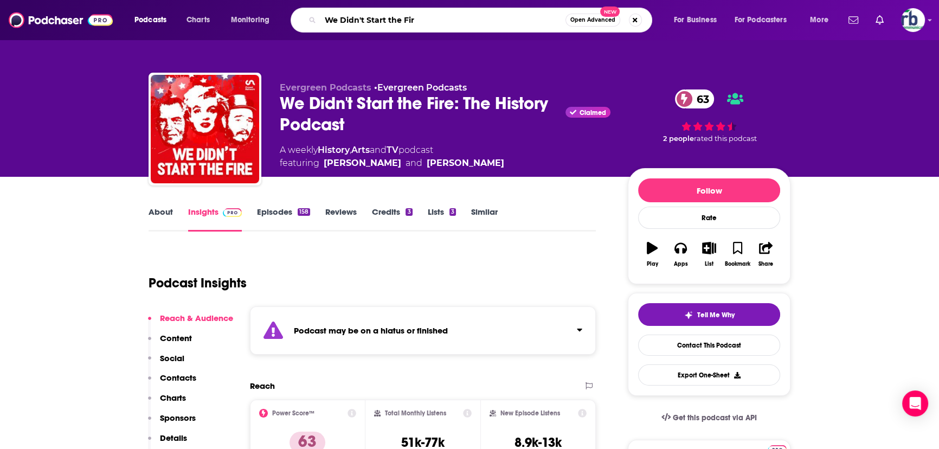
type input "We Didn't Start the Fire"
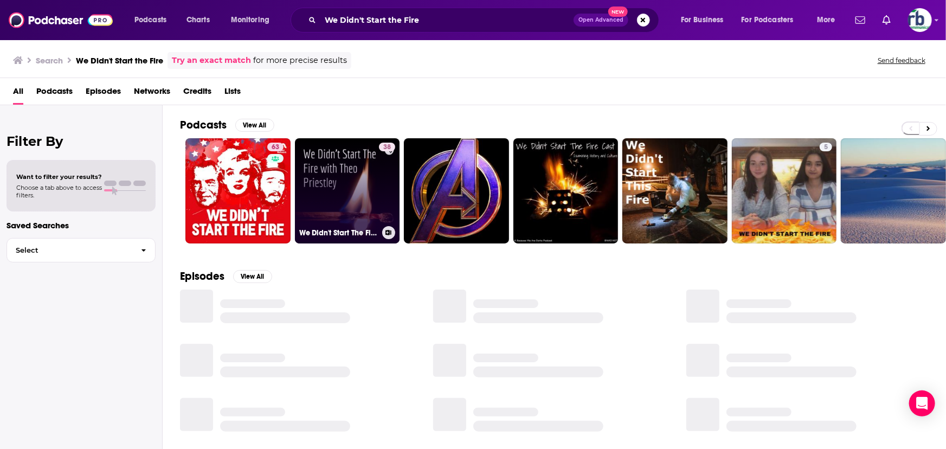
click at [338, 206] on link "38 We Didn't Start The Fire with Theo Priestley" at bounding box center [347, 190] width 105 height 105
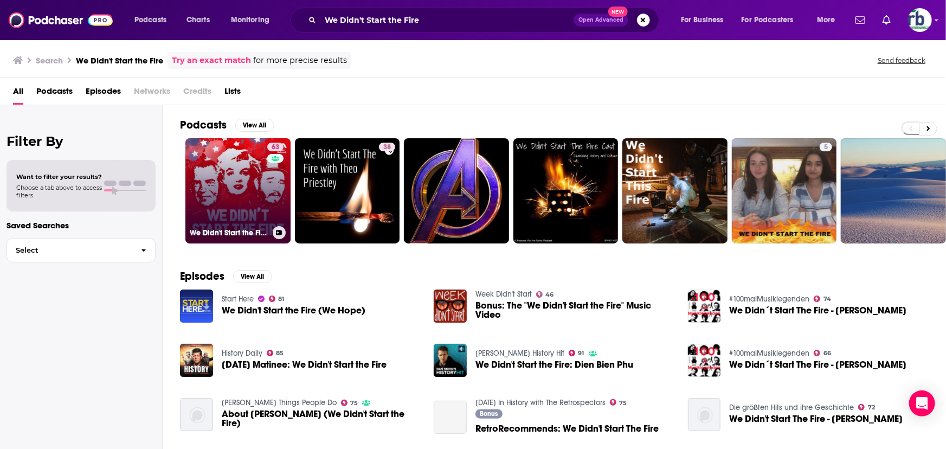
click at [258, 196] on link "63 We Didn't Start the Fire: The History Podcast" at bounding box center [237, 190] width 105 height 105
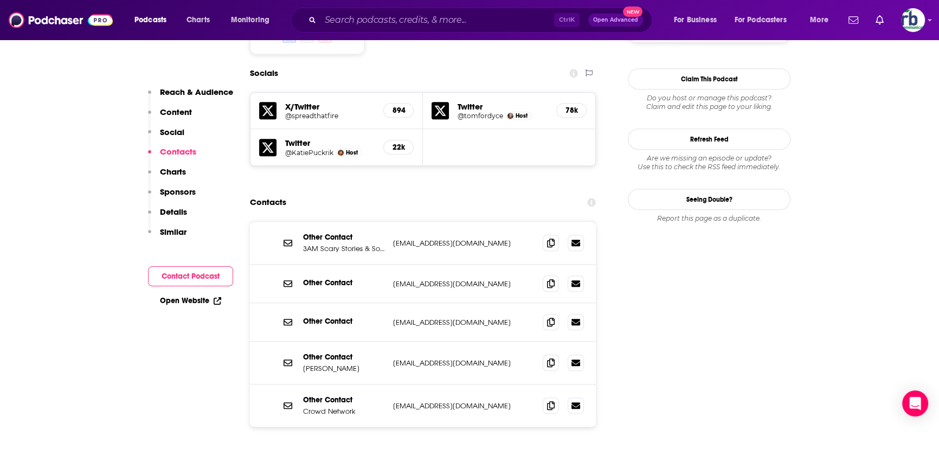
scroll to position [986, 0]
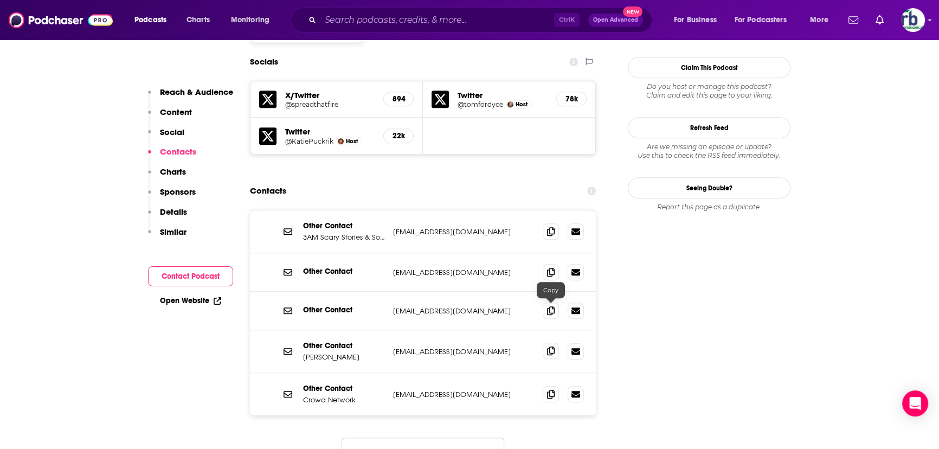
click at [552, 271] on icon at bounding box center [551, 351] width 8 height 9
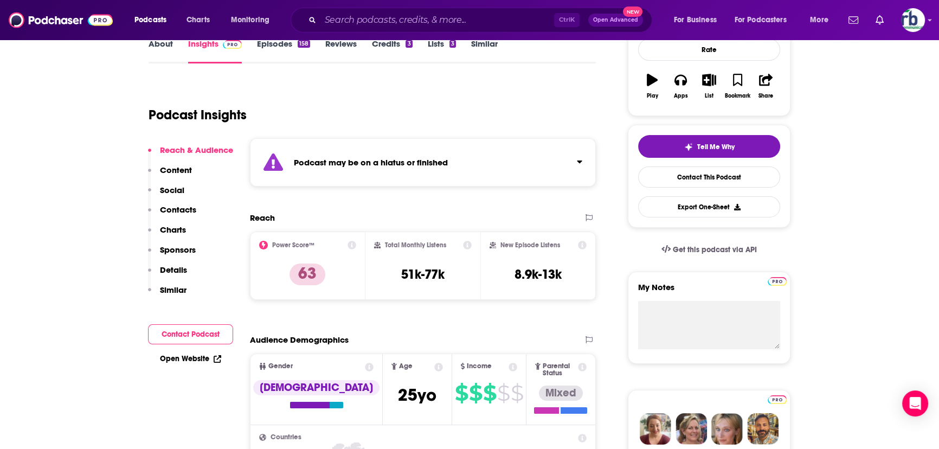
scroll to position [0, 0]
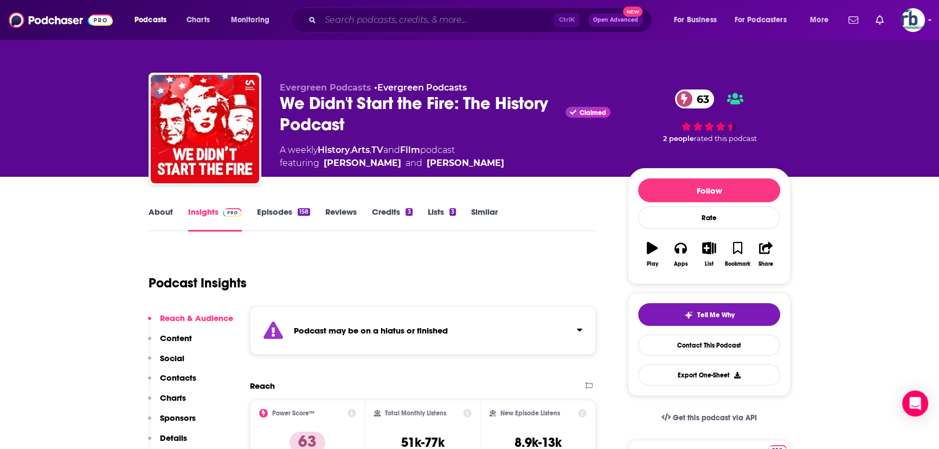
click at [418, 22] on input "Search podcasts, credits, & more..." at bounding box center [438, 19] width 234 height 17
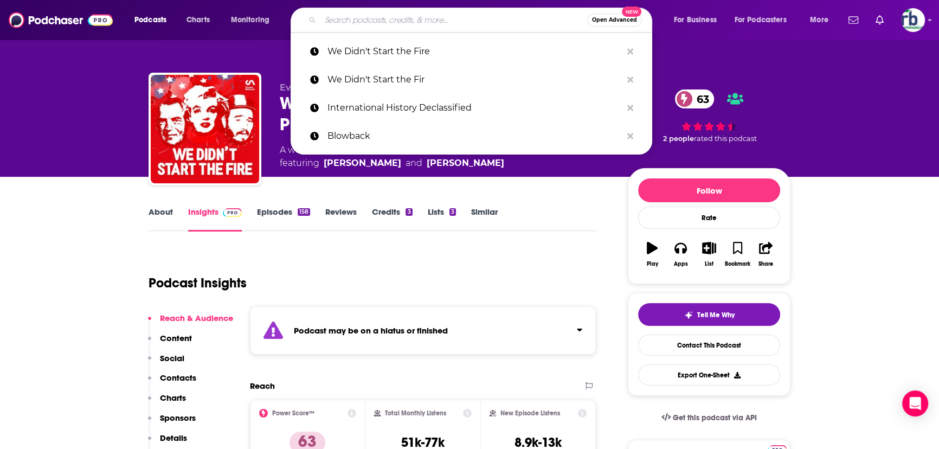
paste input "The Foreign Affairs Interview"
type input "The Foreign Affairs Interview"
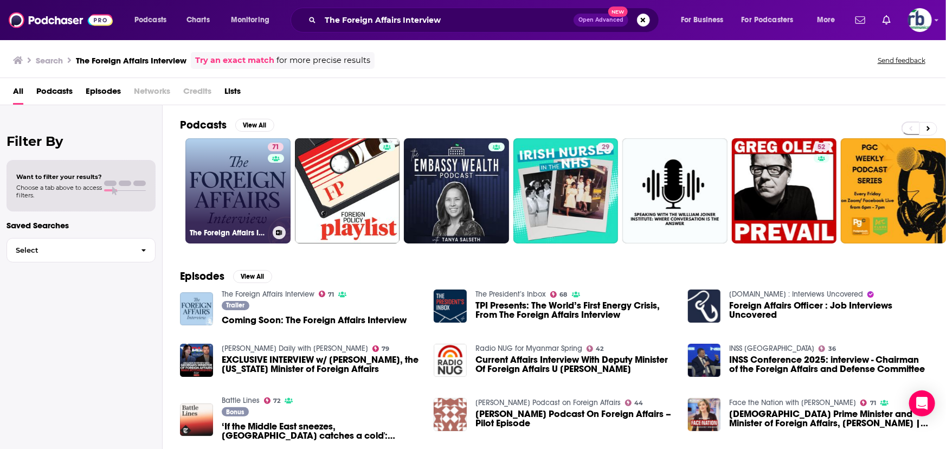
click at [213, 204] on link "71 The Foreign Affairs Interview" at bounding box center [237, 190] width 105 height 105
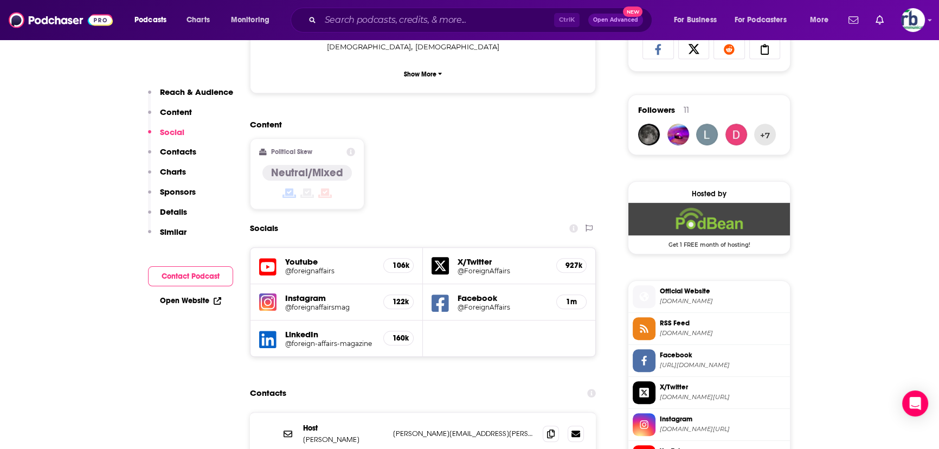
scroll to position [937, 0]
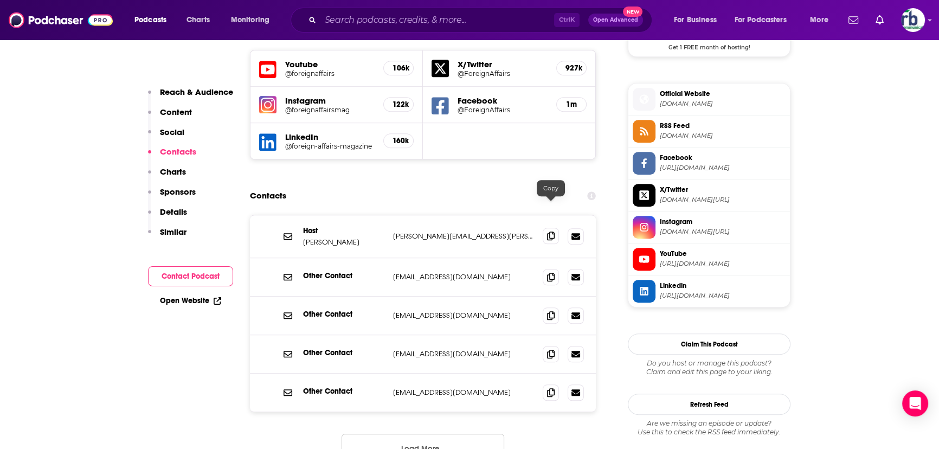
click at [552, 232] on icon at bounding box center [551, 236] width 8 height 9
click at [551, 271] on icon at bounding box center [551, 353] width 8 height 9
click at [353, 15] on input "Search podcasts, credits, & more..." at bounding box center [438, 19] width 234 height 17
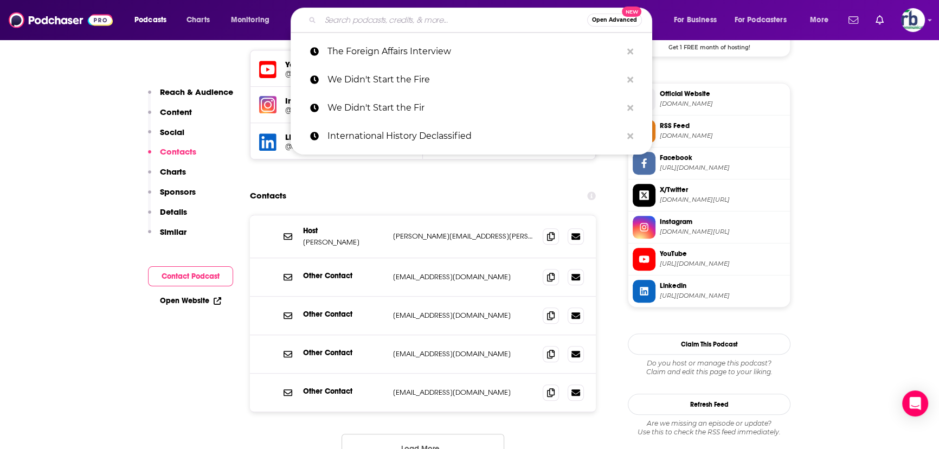
paste input "Global Dispatches – World News That Matters"
type input "Global Dispatches – World News That Matters"
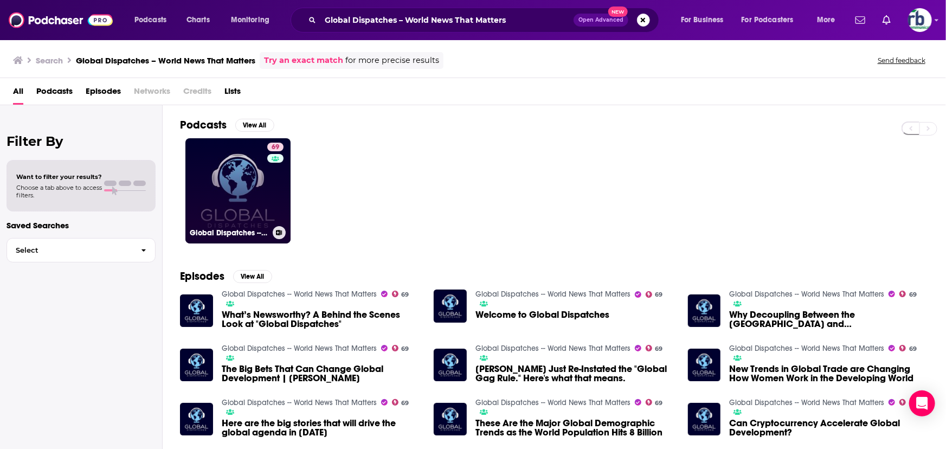
click at [221, 224] on link "69 Global Dispatches -- World News That Matters" at bounding box center [237, 190] width 105 height 105
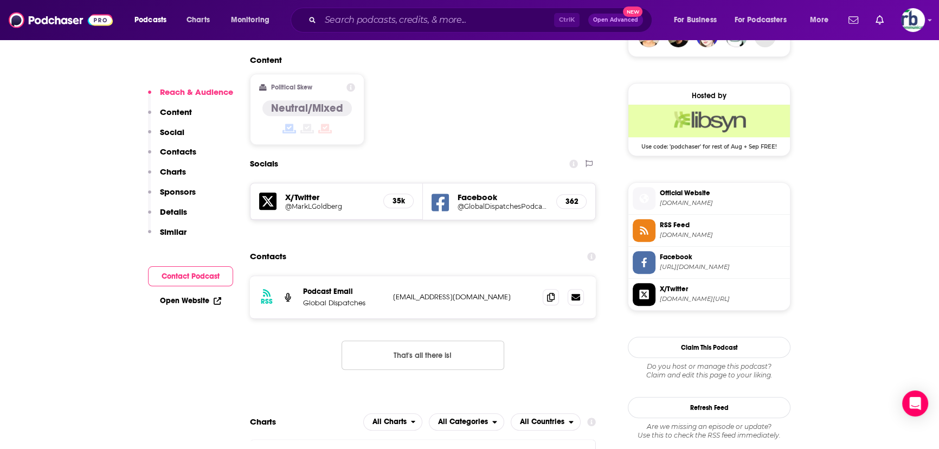
scroll to position [838, 0]
click at [555, 271] on span at bounding box center [551, 296] width 16 height 16
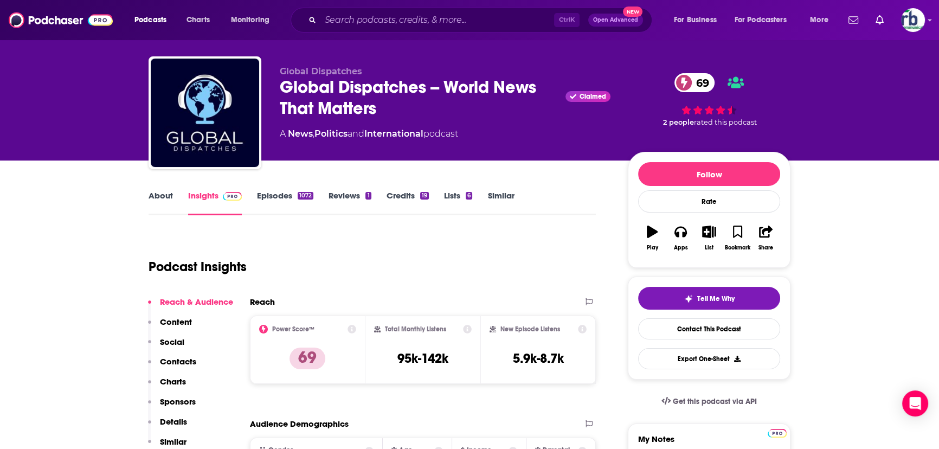
scroll to position [0, 0]
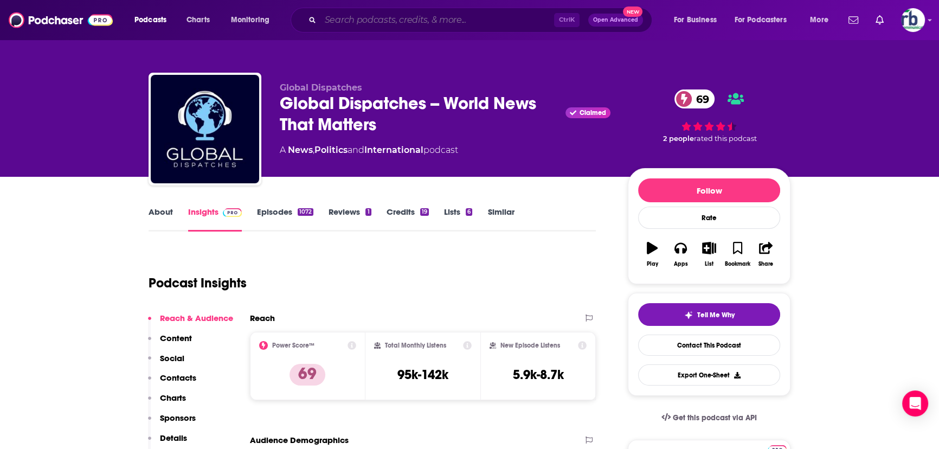
click at [350, 22] on input "Search podcasts, credits, & more..." at bounding box center [438, 19] width 234 height 17
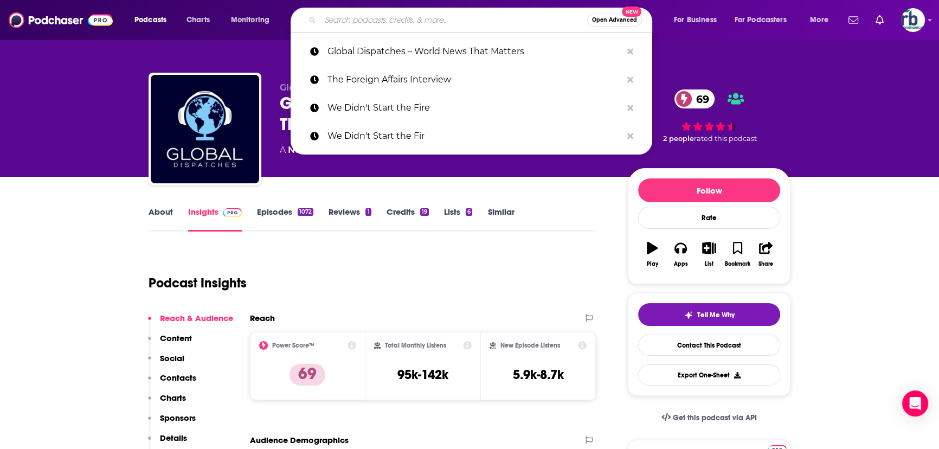
paste input "Independent Thinking"
type input "Independent Thinking"
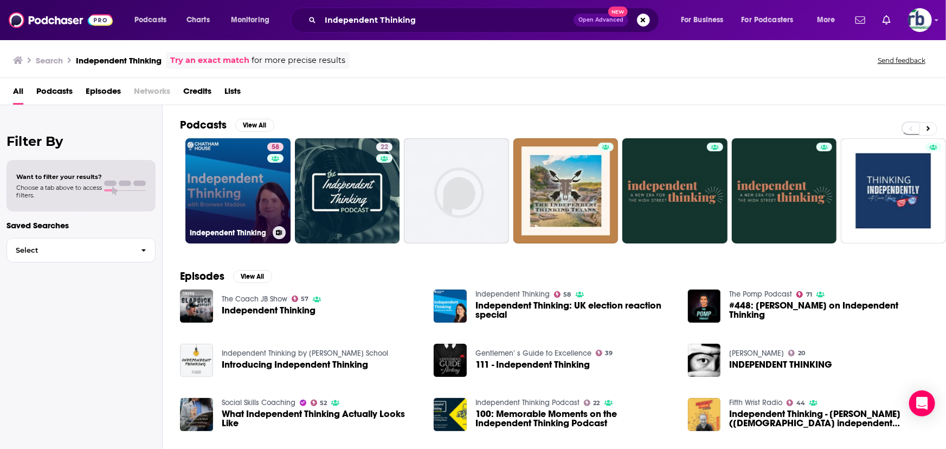
click at [236, 212] on link "58 Independent Thinking" at bounding box center [237, 190] width 105 height 105
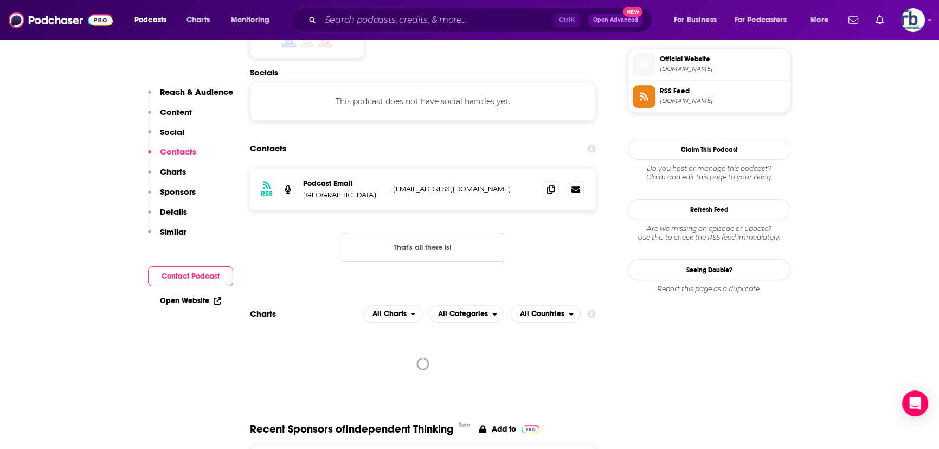
scroll to position [887, 0]
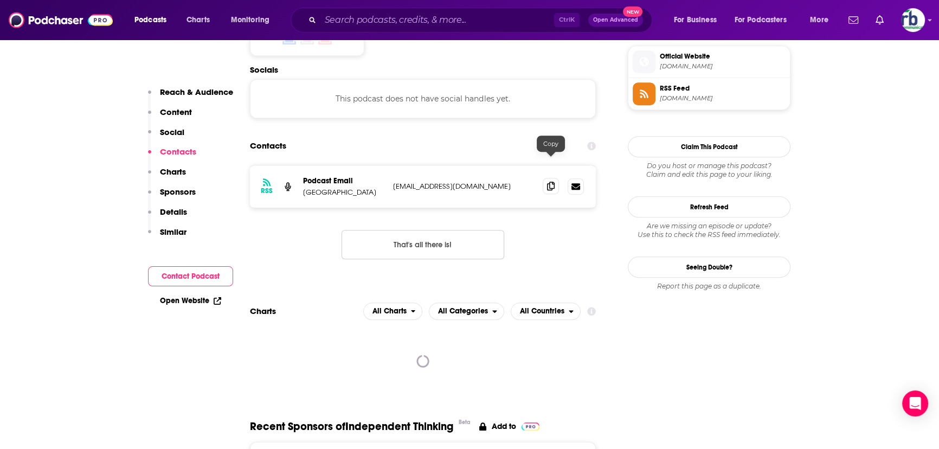
click at [548, 182] on icon at bounding box center [551, 186] width 8 height 9
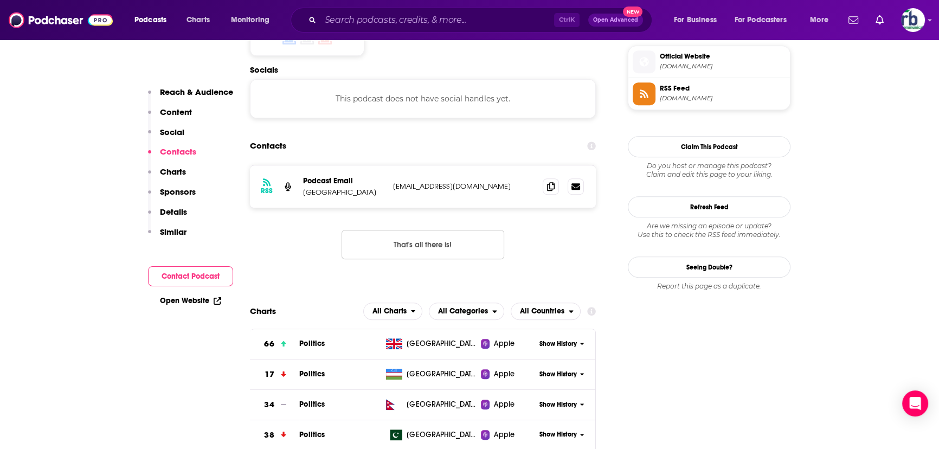
click at [514, 29] on div "Ctrl K Open Advanced New" at bounding box center [472, 20] width 362 height 25
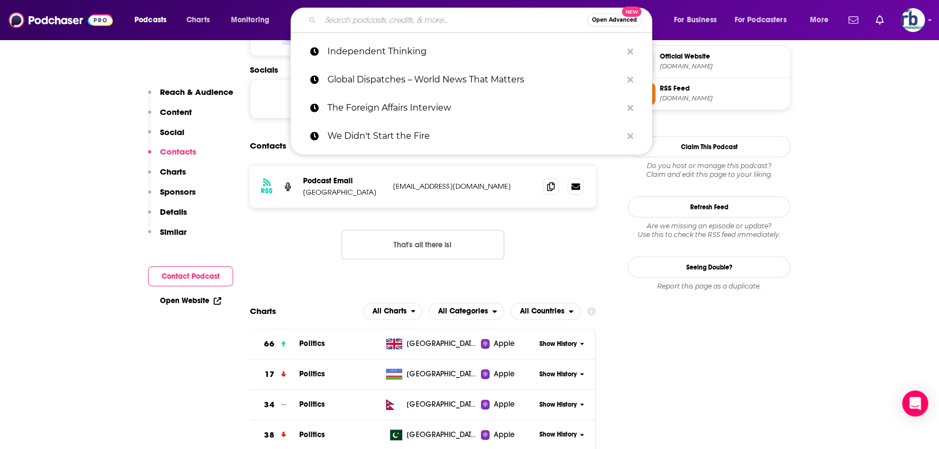
click at [485, 22] on input "Search podcasts, credits, & more..." at bounding box center [454, 19] width 267 height 17
paste input "Foreign Policy Live"
type input "Foreign Policy Live"
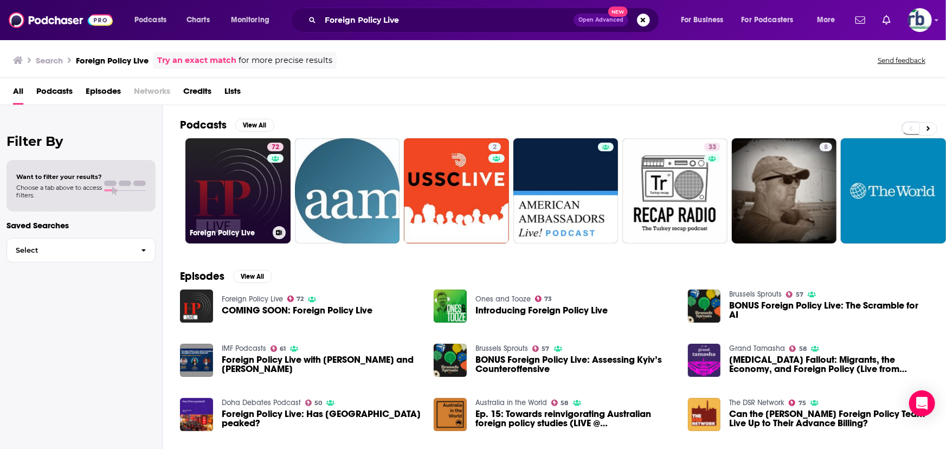
click at [236, 184] on link "72 Foreign Policy Live" at bounding box center [237, 190] width 105 height 105
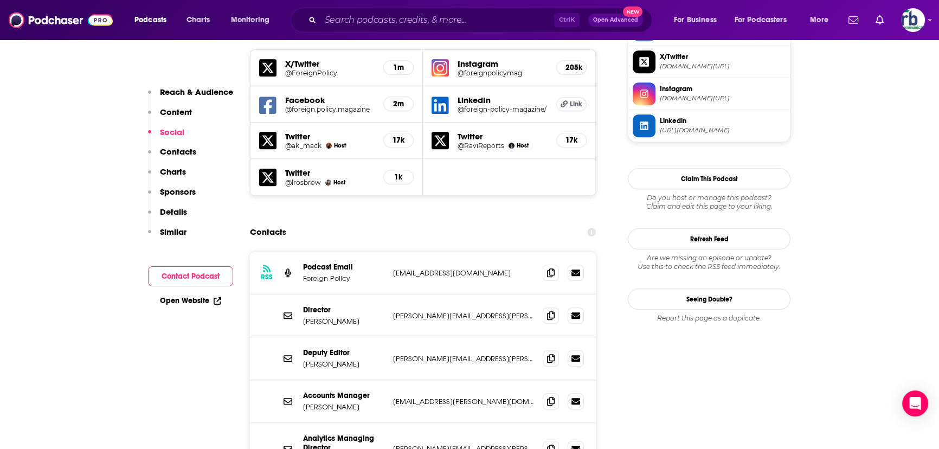
scroll to position [1085, 0]
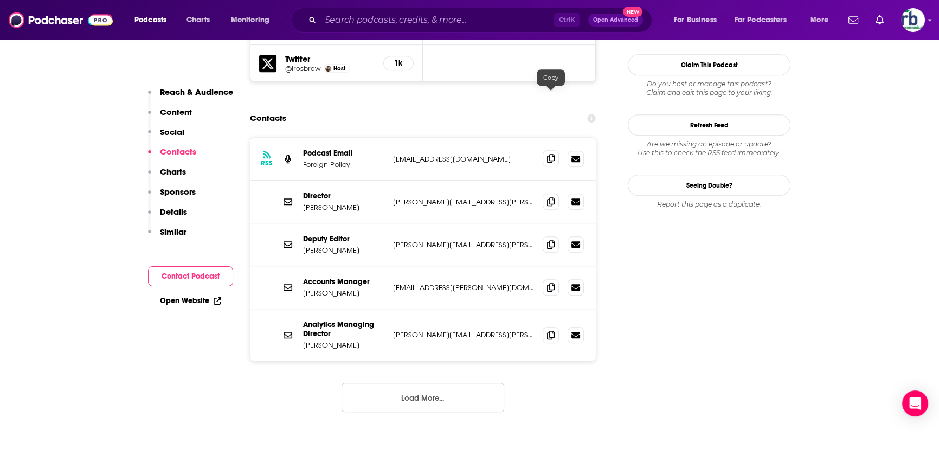
click at [551, 154] on icon at bounding box center [551, 158] width 8 height 9
click at [555, 193] on span at bounding box center [551, 201] width 16 height 16
click at [546, 236] on span at bounding box center [551, 244] width 16 height 16
click at [554, 271] on span at bounding box center [551, 335] width 16 height 16
click at [342, 21] on input "Search podcasts, credits, & more..." at bounding box center [438, 19] width 234 height 17
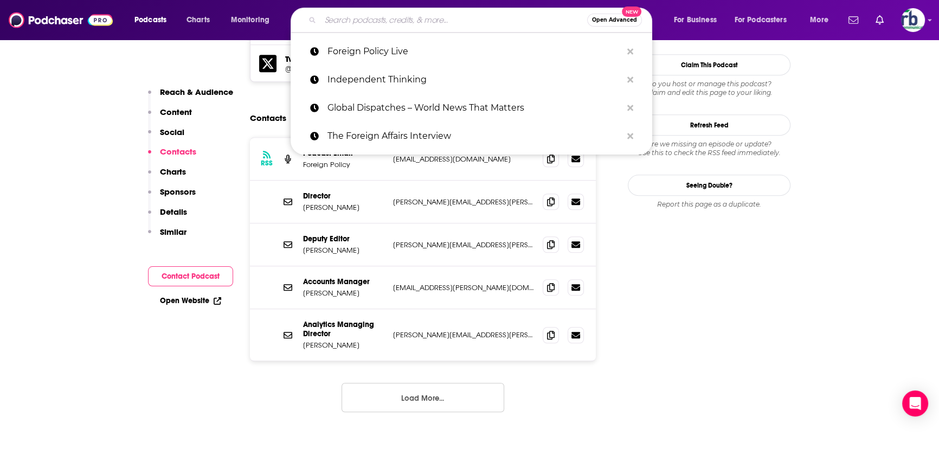
paste input "The Crisis Room"
type input "The Crisis Room"
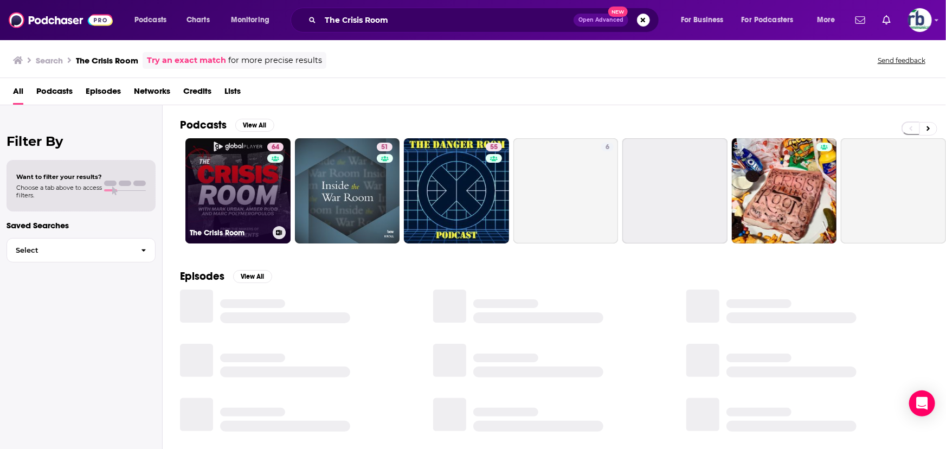
click at [229, 184] on link "64 The Crisis Room" at bounding box center [237, 190] width 105 height 105
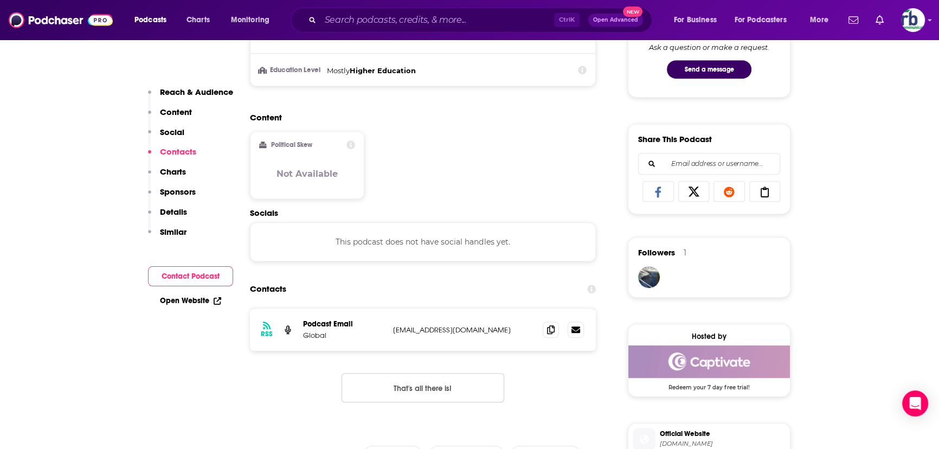
scroll to position [739, 0]
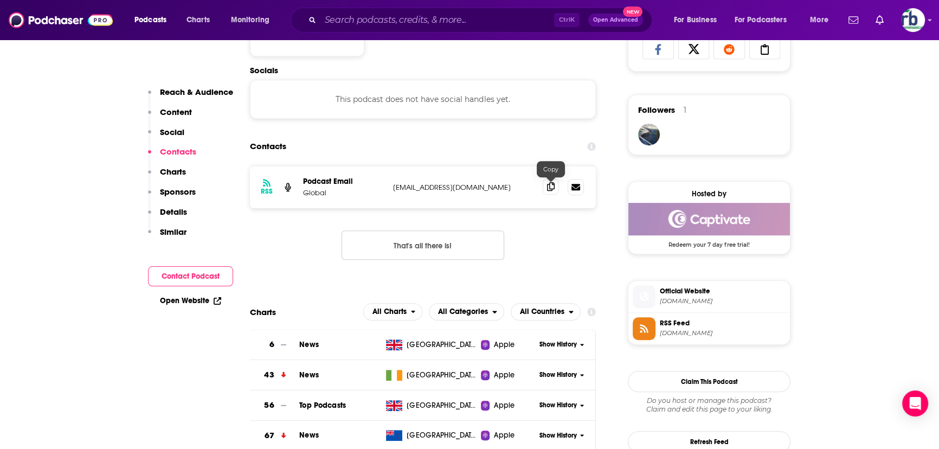
click at [556, 190] on span at bounding box center [551, 186] width 16 height 16
click at [418, 22] on input "Search podcasts, credits, & more..." at bounding box center [438, 19] width 234 height 17
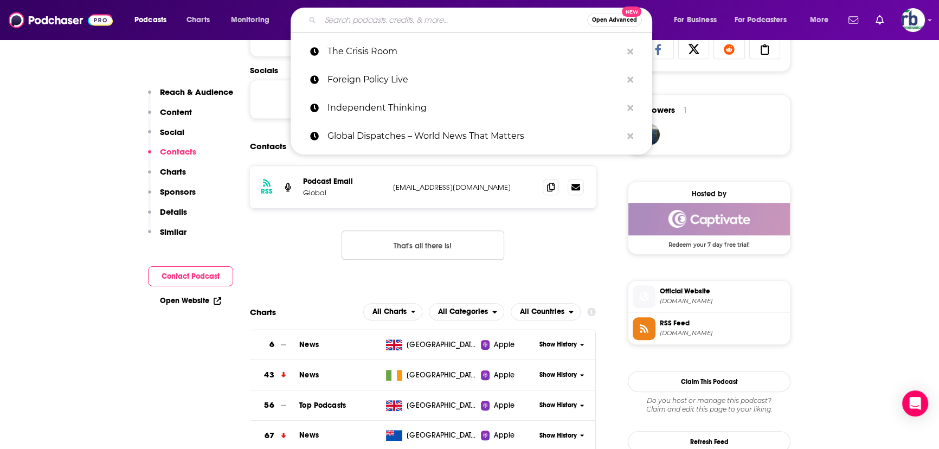
paste input "Pod Save the World"
type input "Pod Save the World"
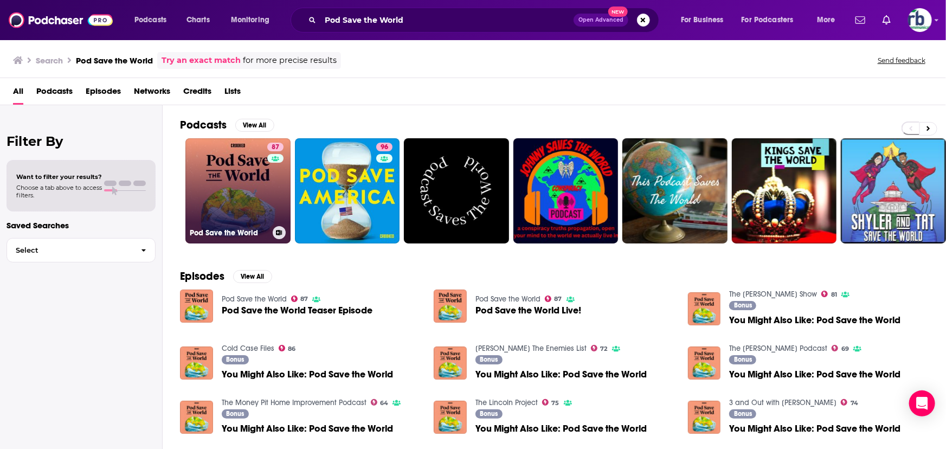
click at [238, 196] on link "87 Pod Save the World" at bounding box center [237, 190] width 105 height 105
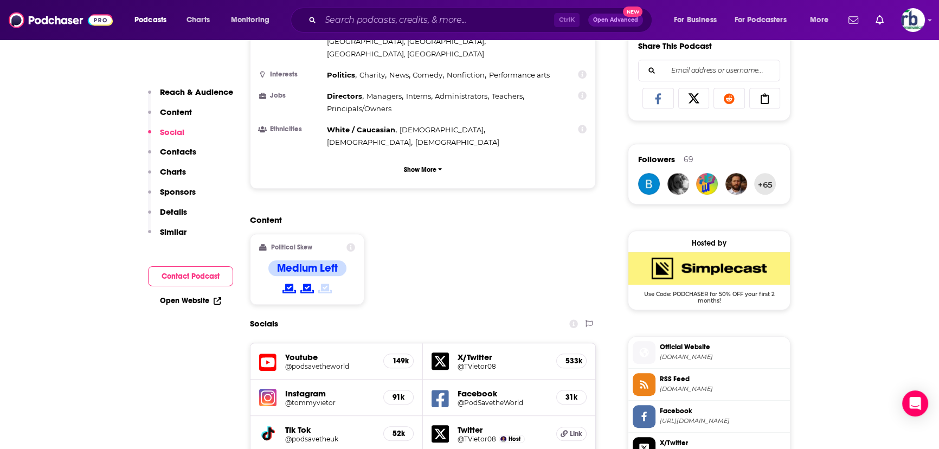
scroll to position [937, 0]
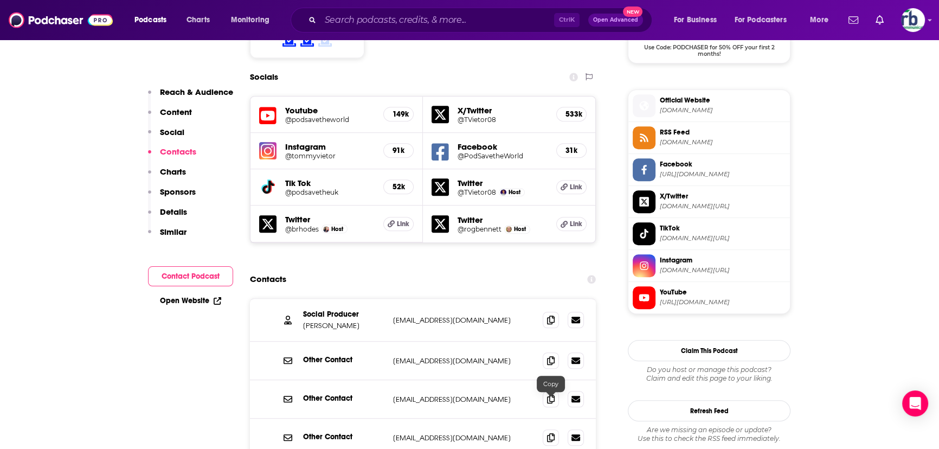
click at [552, 271] on icon at bounding box center [551, 437] width 8 height 9
click at [551, 271] on icon at bounding box center [551, 319] width 8 height 9
drag, startPoint x: 553, startPoint y: 325, endPoint x: 548, endPoint y: 334, distance: 9.5
click at [553, 271] on icon at bounding box center [551, 399] width 8 height 9
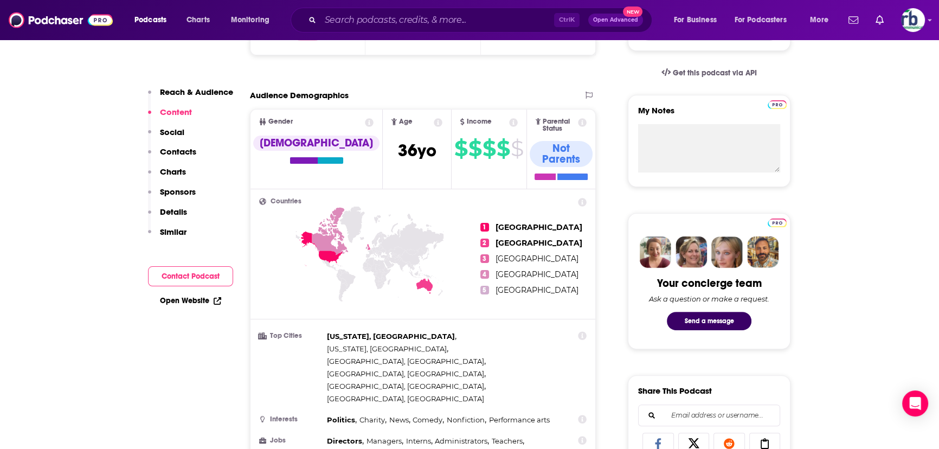
scroll to position [0, 0]
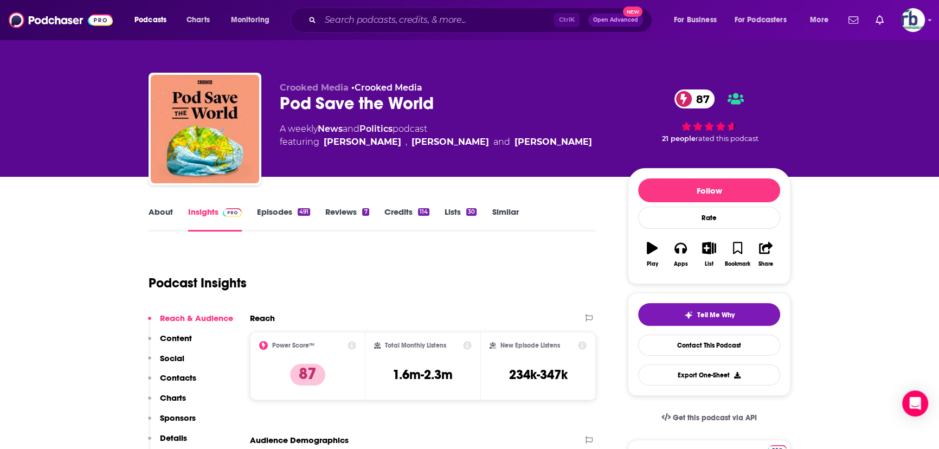
click at [356, 27] on div "Ctrl K Open Advanced New" at bounding box center [472, 20] width 362 height 25
click at [355, 21] on input "Search podcasts, credits, & more..." at bounding box center [438, 19] width 234 height 17
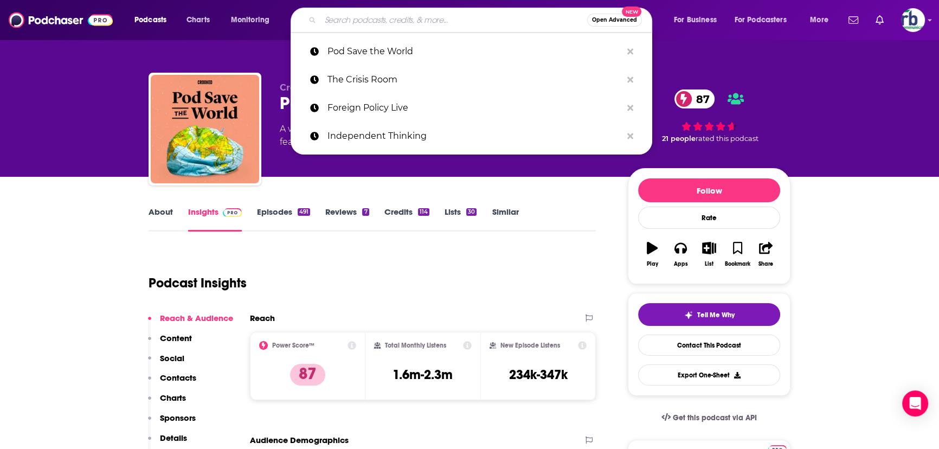
paste input "The Crisis Room"
type input "The Crisis Room"
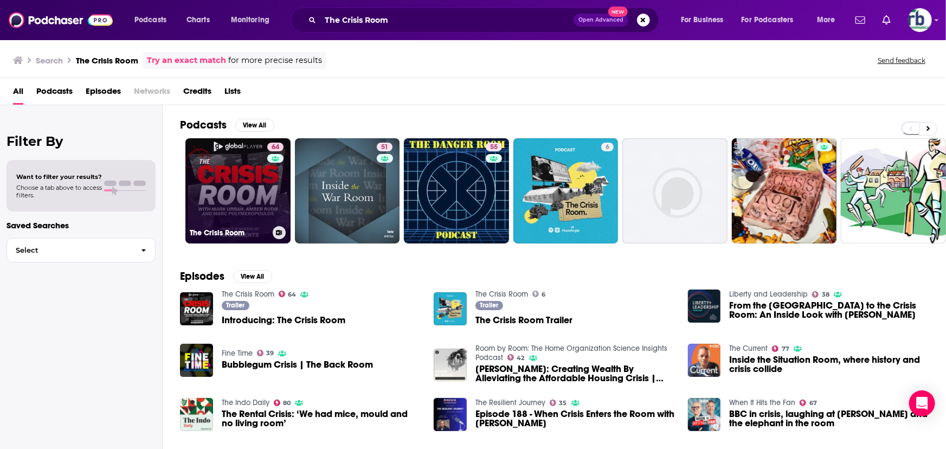
click at [257, 195] on link "64 The Crisis Room" at bounding box center [237, 190] width 105 height 105
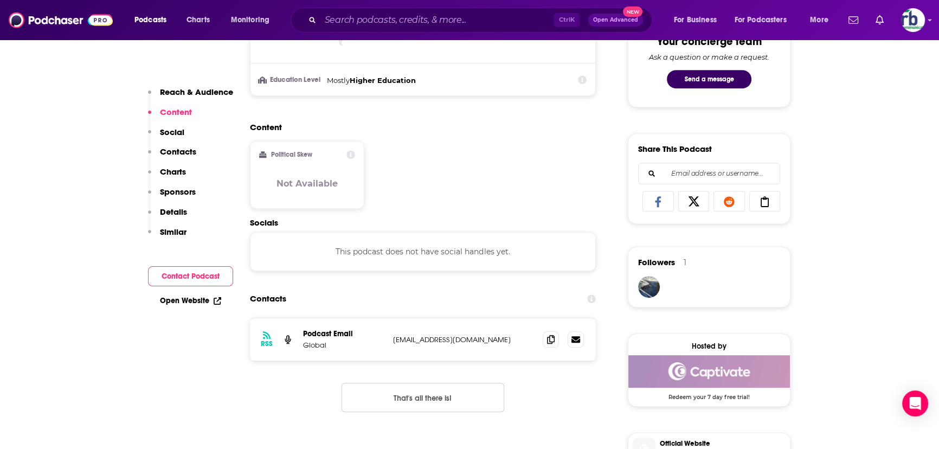
scroll to position [591, 0]
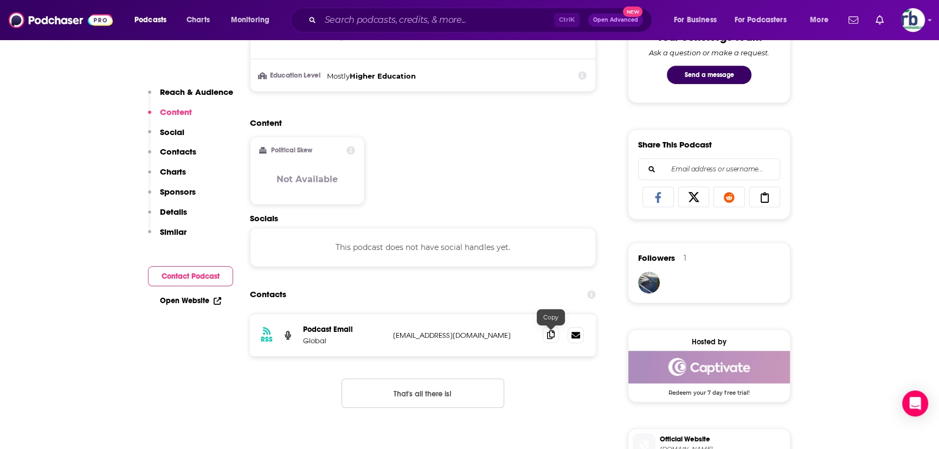
click at [548, 271] on icon at bounding box center [551, 334] width 8 height 9
click at [356, 21] on input "Search podcasts, credits, & more..." at bounding box center [438, 19] width 234 height 17
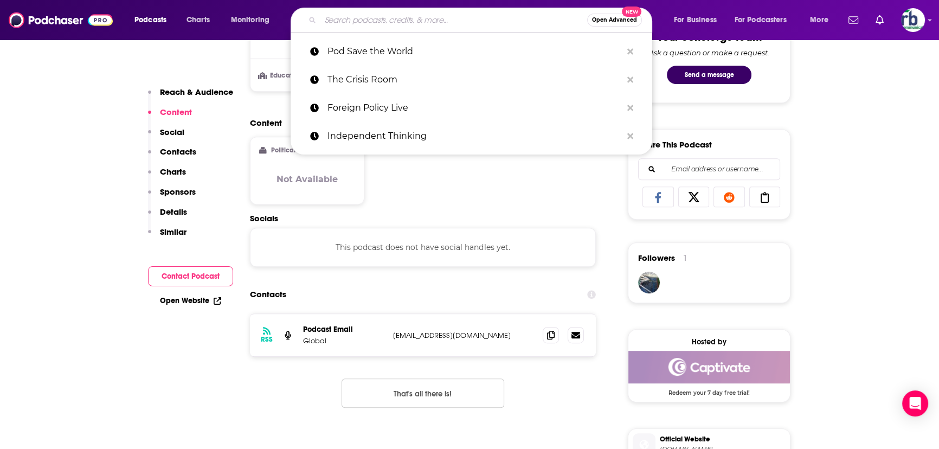
paste input "The Cold War Podcast"
type input "The Cold War Podcast"
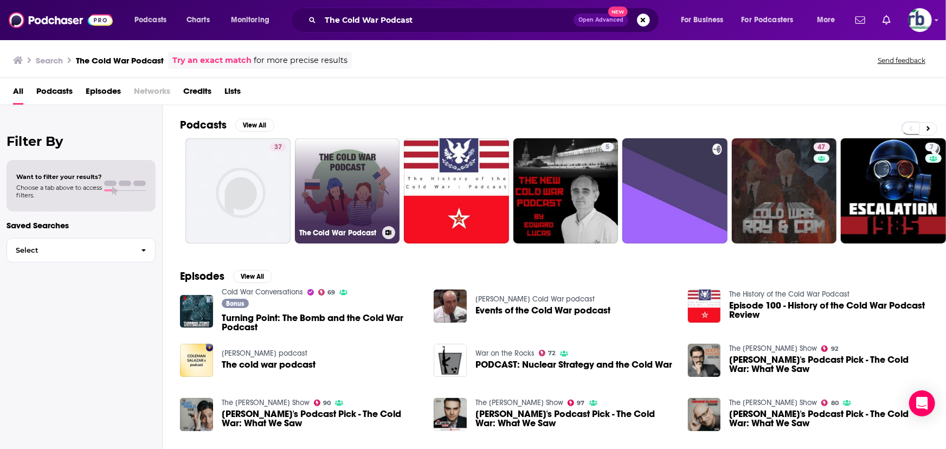
click at [316, 176] on link "The Cold War Podcast" at bounding box center [347, 190] width 105 height 105
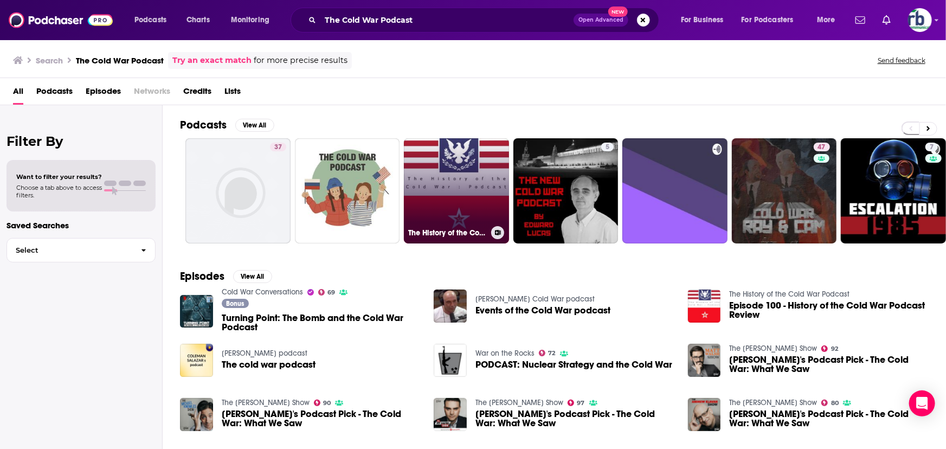
click at [450, 209] on link "The History of the Cold War Podcast" at bounding box center [456, 190] width 105 height 105
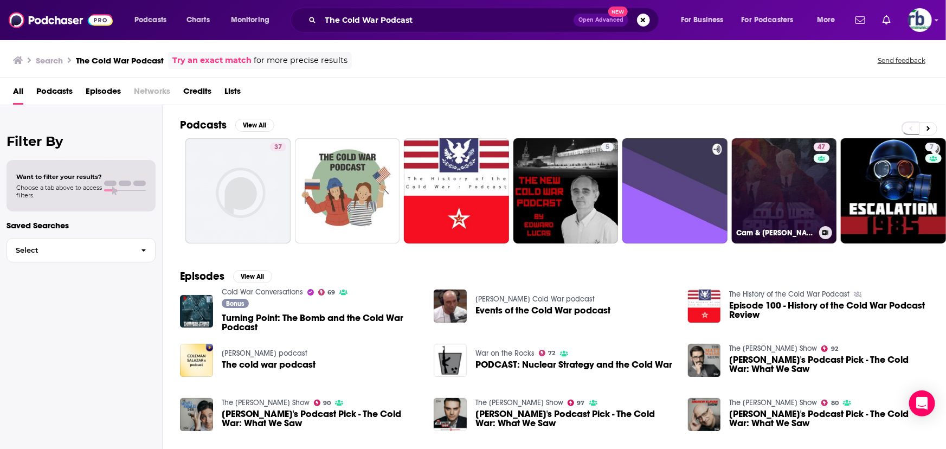
click at [630, 195] on link "47 Cam & Ray's Cold War Podcast" at bounding box center [784, 190] width 105 height 105
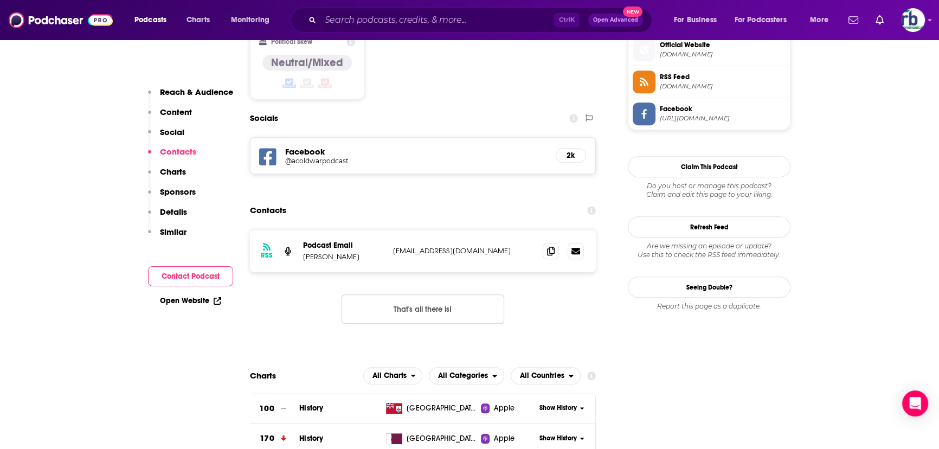
scroll to position [887, 0]
click at [550, 246] on icon at bounding box center [551, 250] width 8 height 9
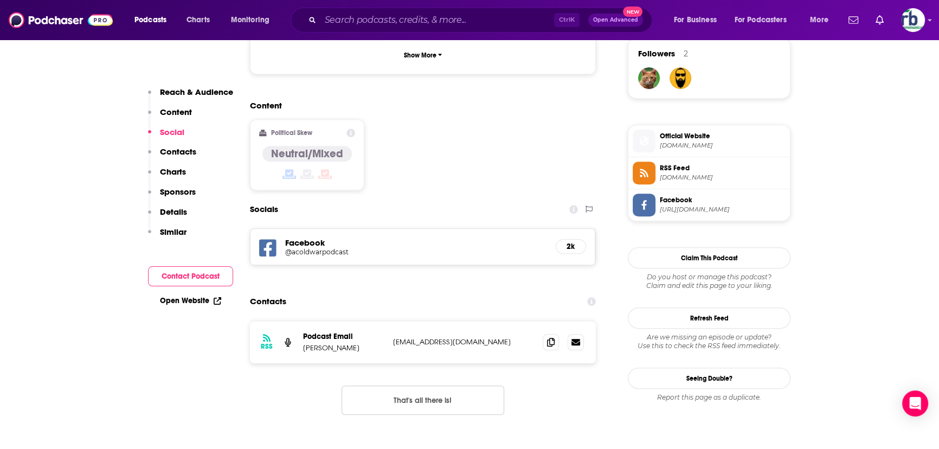
scroll to position [789, 0]
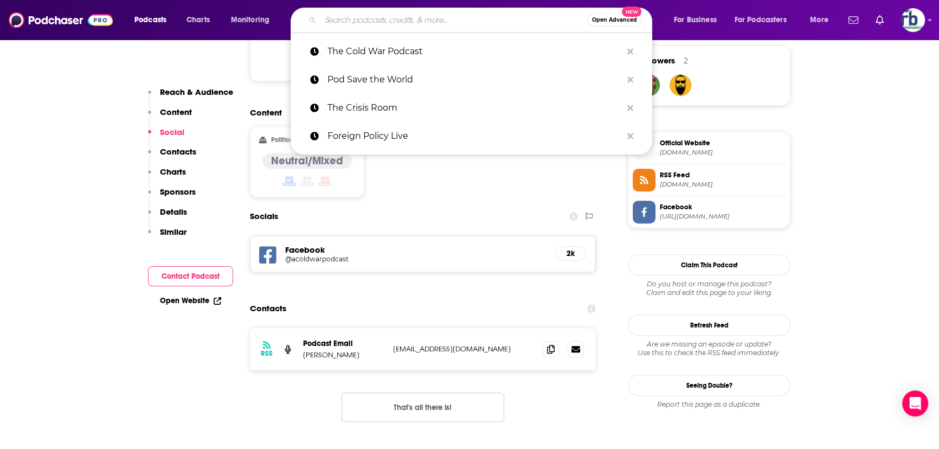
click at [342, 22] on input "Search podcasts, credits, & more..." at bounding box center [454, 19] width 267 height 17
paste input "LSE Cold War Podcast"
type input "LSE Cold War Podcast"
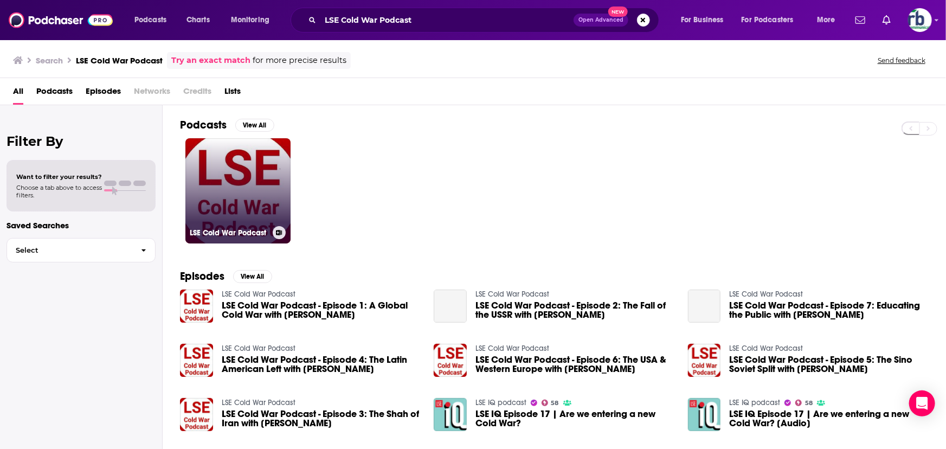
click at [255, 175] on link "LSE Cold War Podcast" at bounding box center [237, 190] width 105 height 105
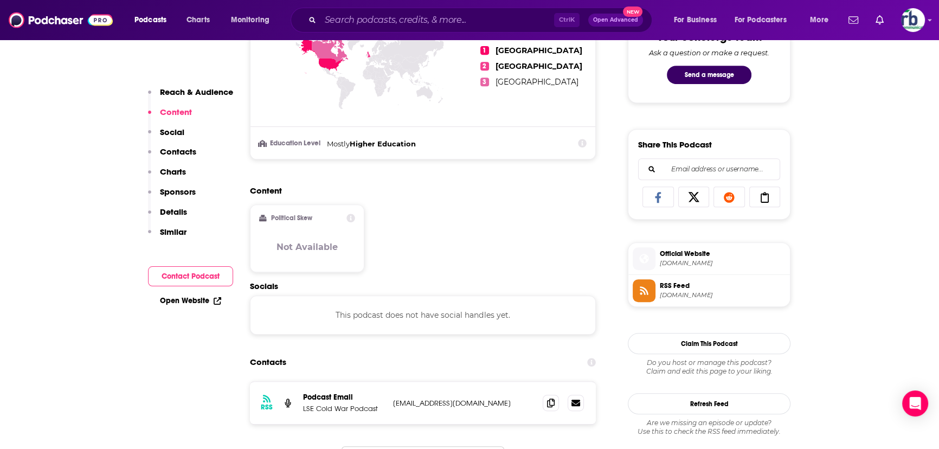
scroll to position [789, 0]
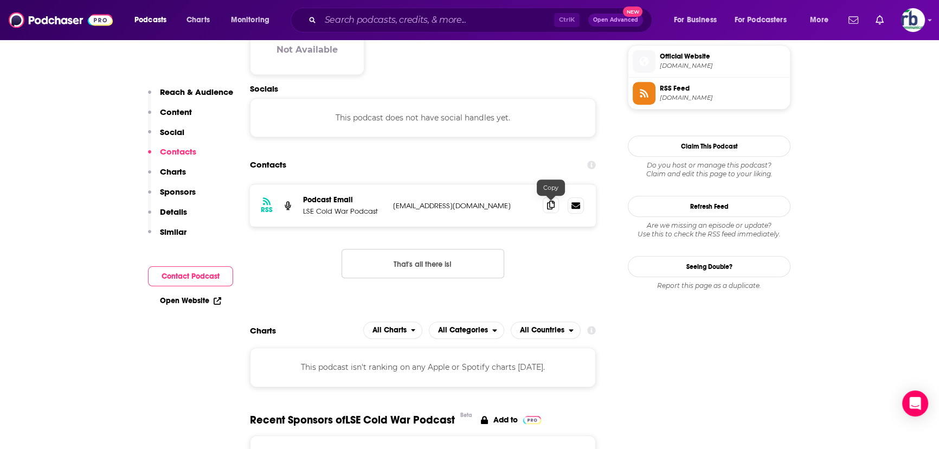
click at [554, 206] on span at bounding box center [551, 205] width 16 height 16
click at [350, 18] on input "Search podcasts, credits, & more..." at bounding box center [438, 19] width 234 height 17
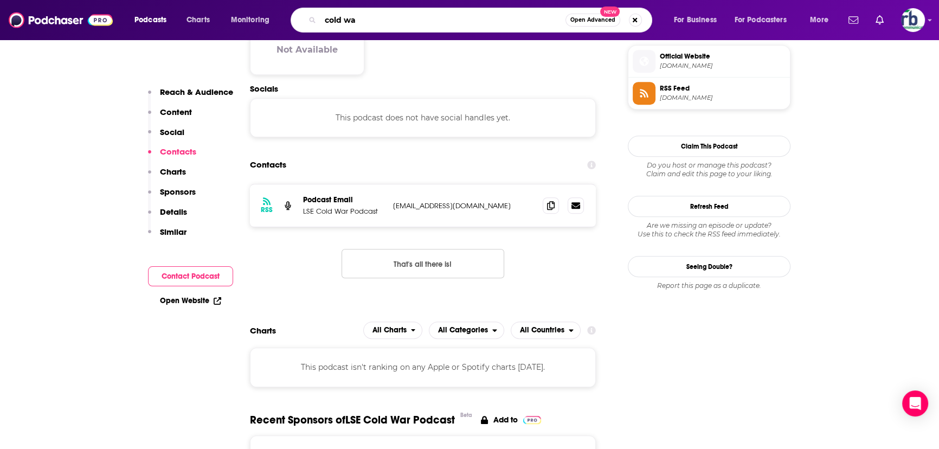
type input "cold war"
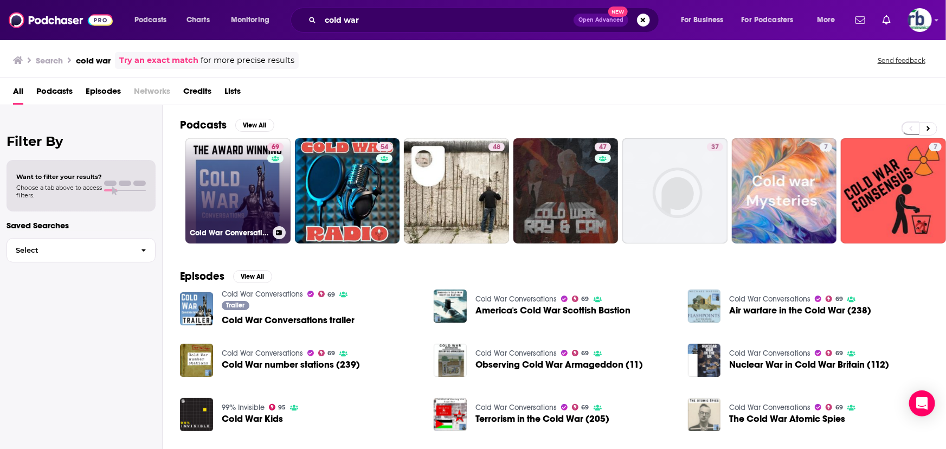
click at [266, 199] on link "69 Cold War Conversations" at bounding box center [237, 190] width 105 height 105
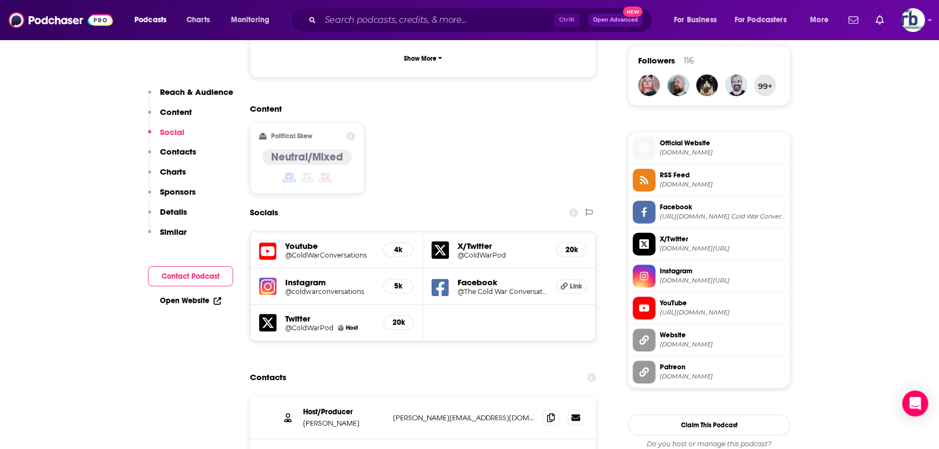
scroll to position [986, 0]
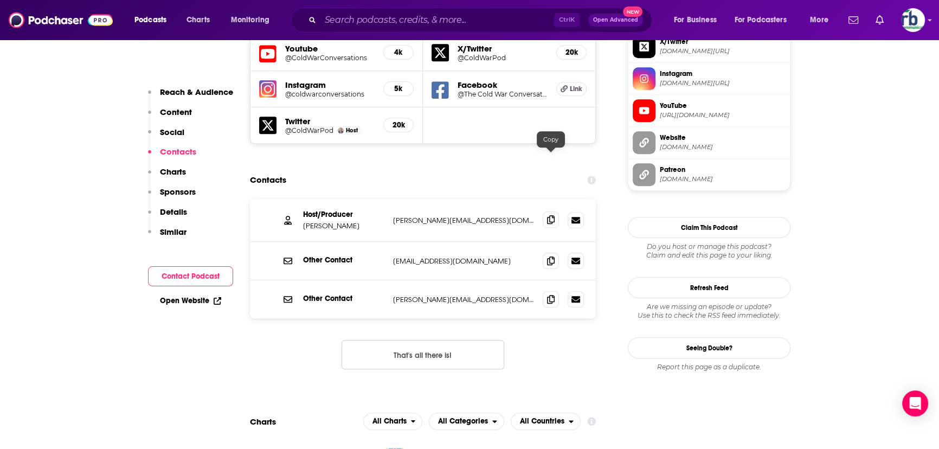
click at [552, 215] on icon at bounding box center [551, 219] width 8 height 9
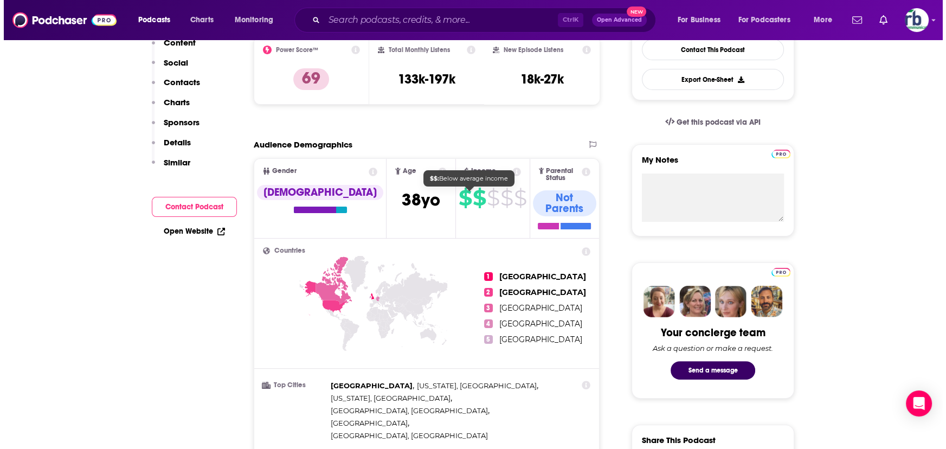
scroll to position [0, 0]
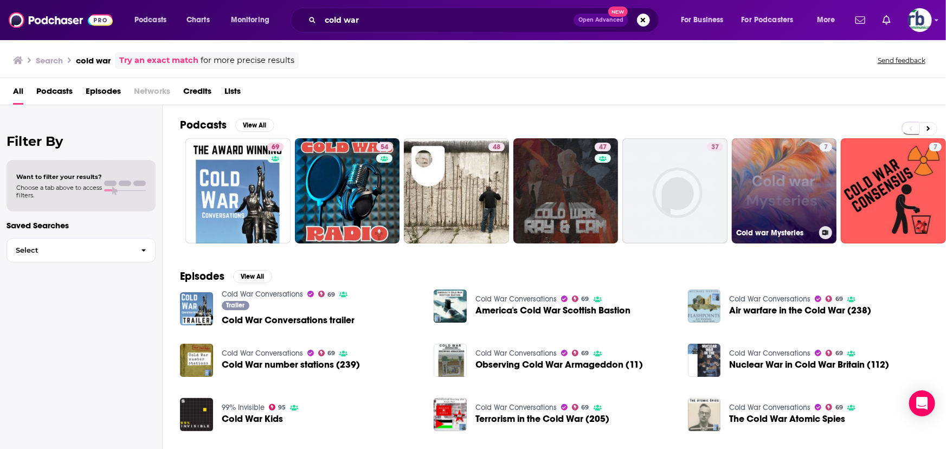
click at [784, 202] on link "7 Cold war Mysteries" at bounding box center [784, 190] width 105 height 105
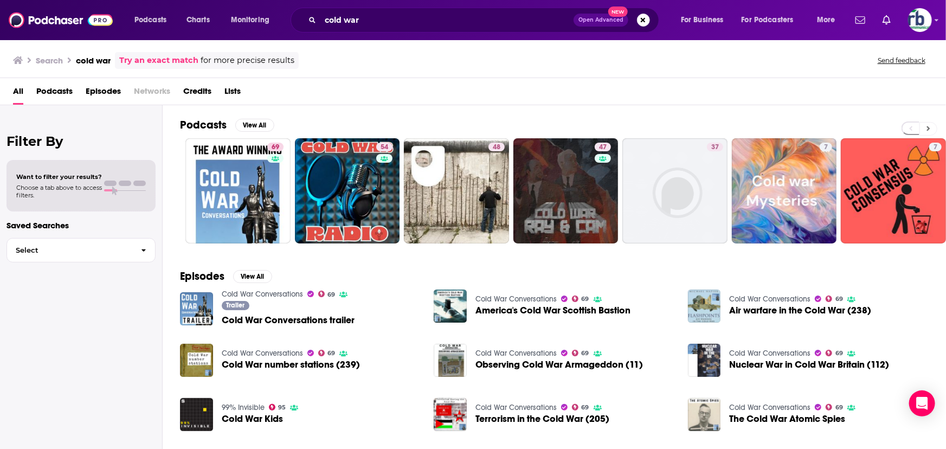
click at [927, 127] on icon at bounding box center [929, 129] width 4 height 8
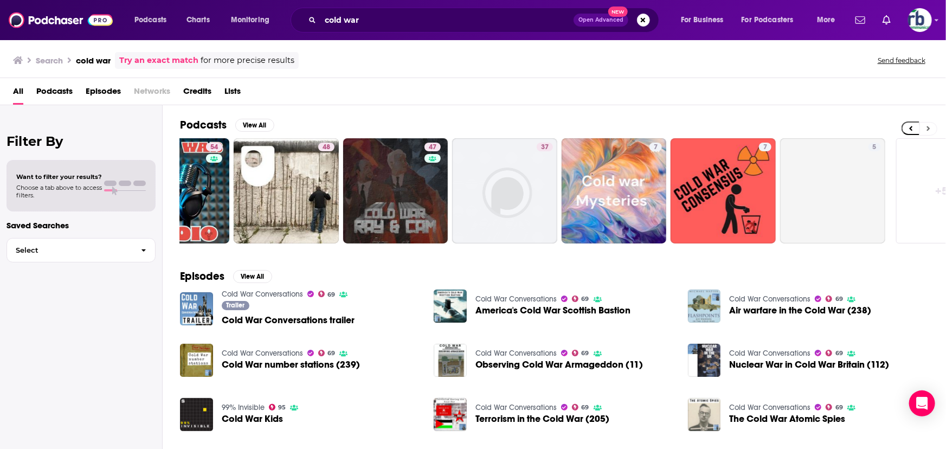
scroll to position [0, 229]
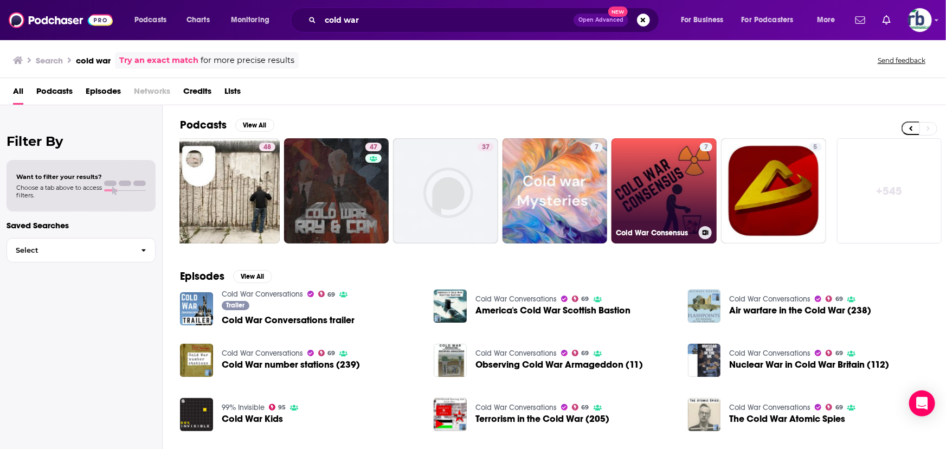
click at [667, 196] on link "7 Cold War Consensus" at bounding box center [664, 190] width 105 height 105
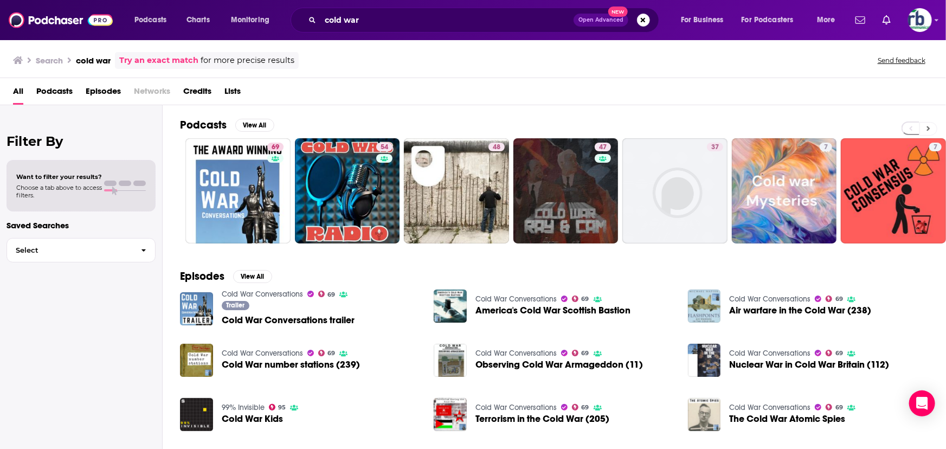
click at [927, 130] on icon at bounding box center [929, 129] width 4 height 8
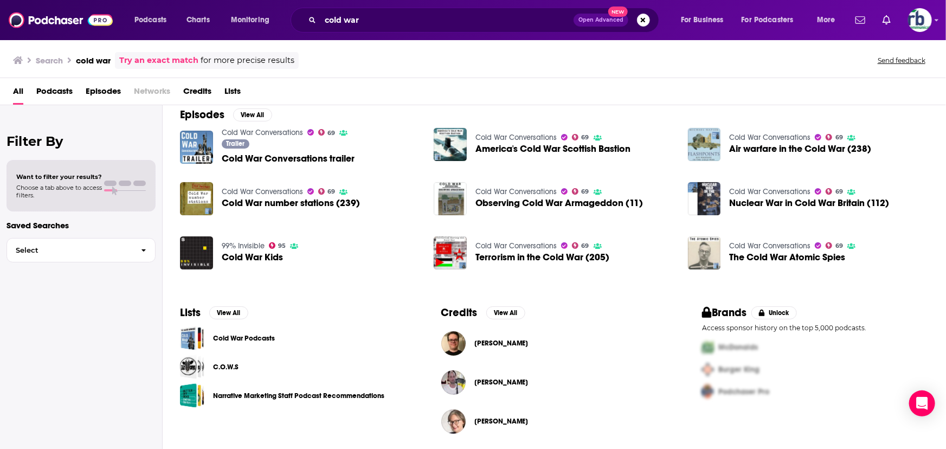
scroll to position [163, 0]
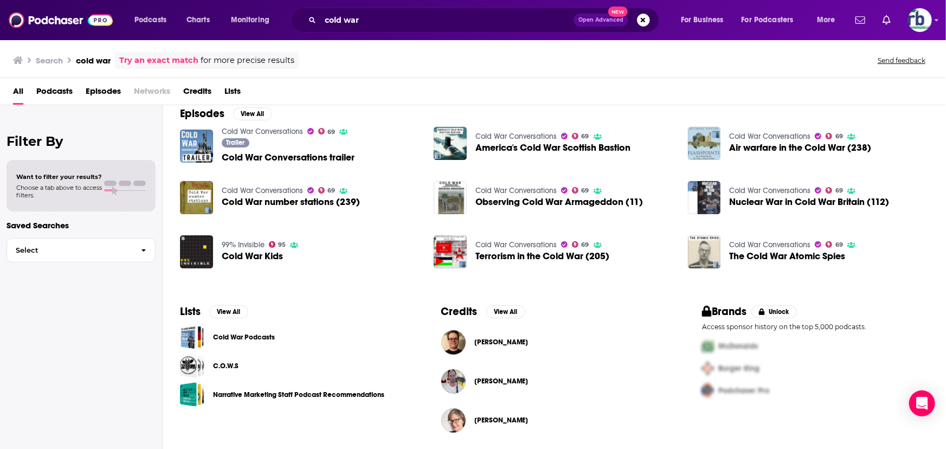
click at [245, 337] on link "Cold War Podcasts" at bounding box center [244, 337] width 62 height 12
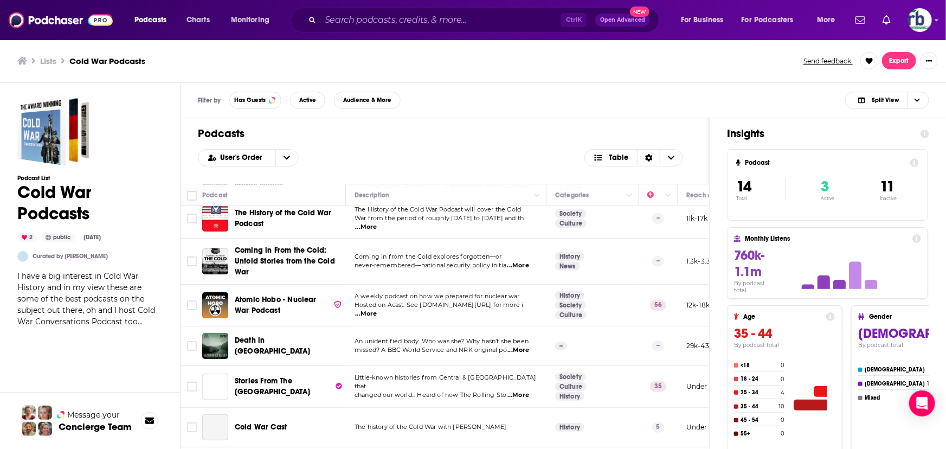
scroll to position [148, 0]
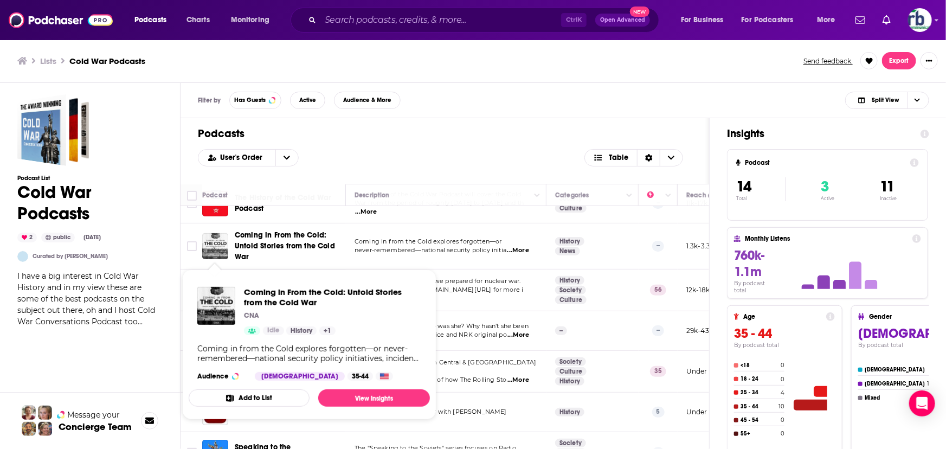
click at [218, 246] on img "Coming in From the Cold: Untold Stories from the Cold War" at bounding box center [215, 246] width 26 height 26
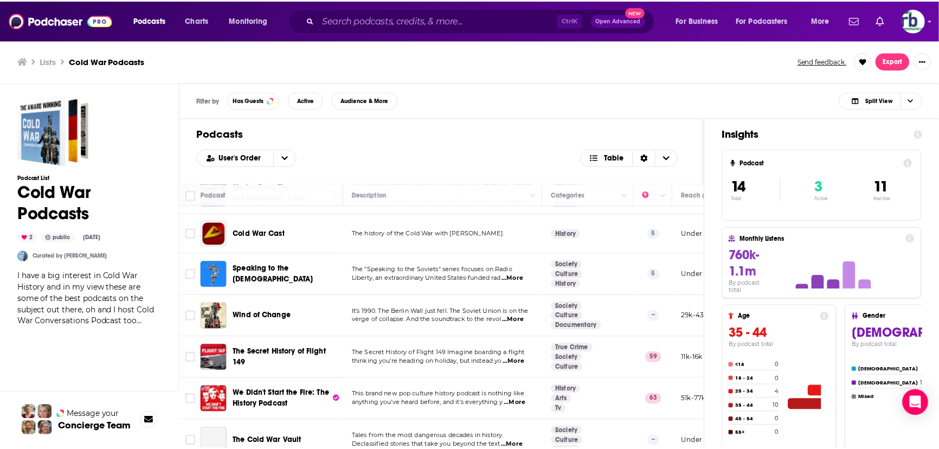
scroll to position [342, 0]
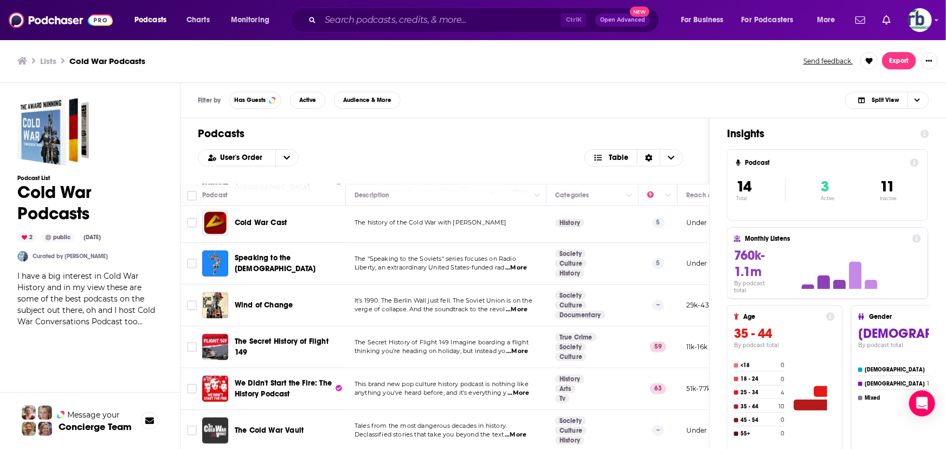
click at [217, 421] on img "The Cold War Vault" at bounding box center [215, 431] width 26 height 26
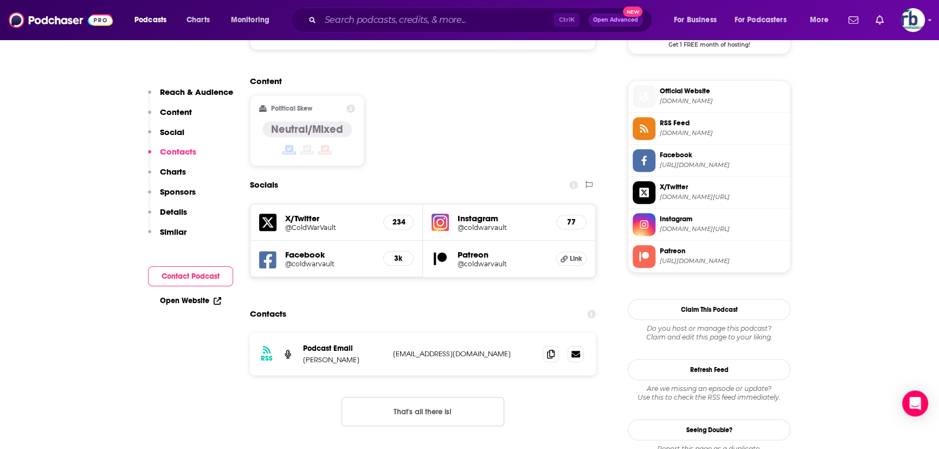
scroll to position [986, 0]
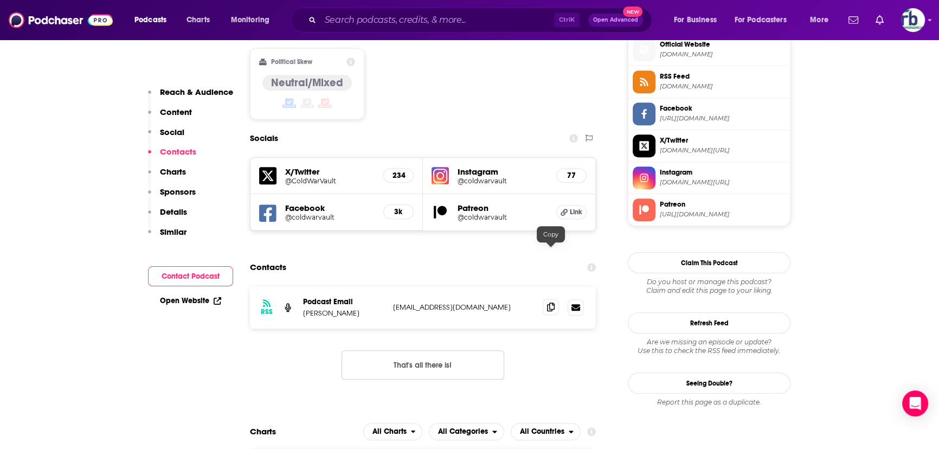
click at [557, 299] on span at bounding box center [551, 307] width 16 height 16
